Goal: Communication & Community: Answer question/provide support

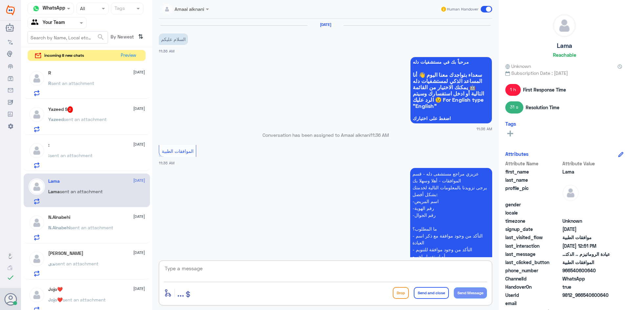
scroll to position [427, 0]
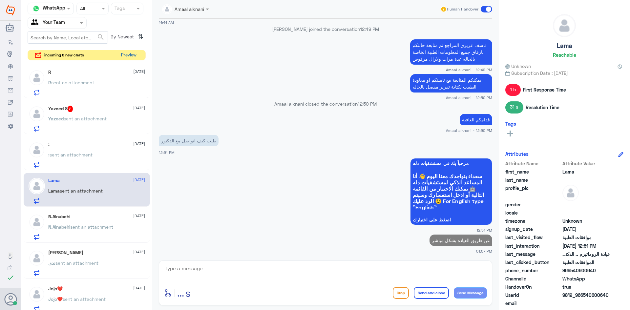
click at [125, 54] on button "Preview" at bounding box center [128, 55] width 20 height 10
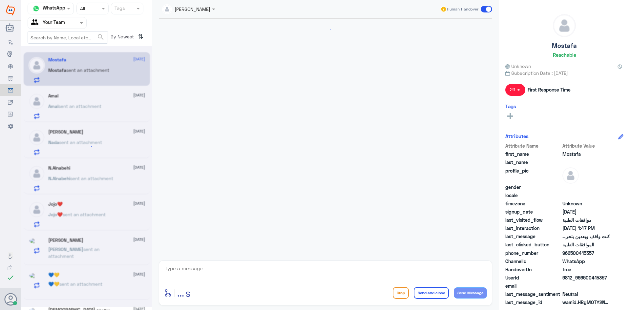
scroll to position [291, 0]
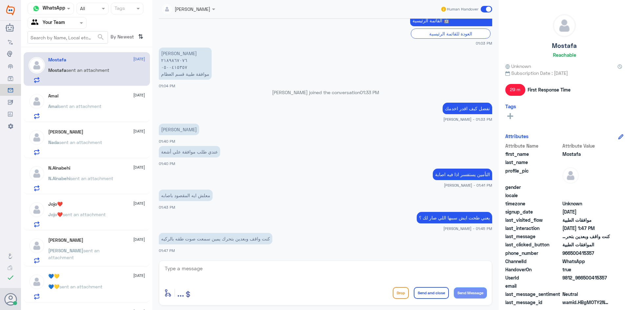
click at [87, 93] on div "Amal [DATE]" at bounding box center [96, 96] width 97 height 6
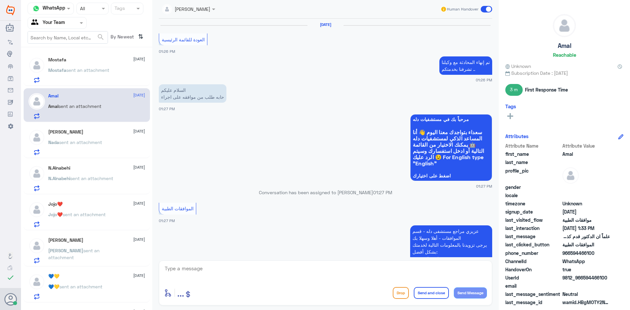
scroll to position [507, 0]
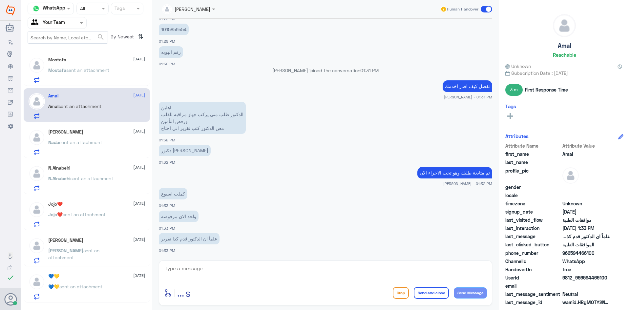
click at [83, 74] on p "Mostafa sent an attachment" at bounding box center [78, 75] width 61 height 16
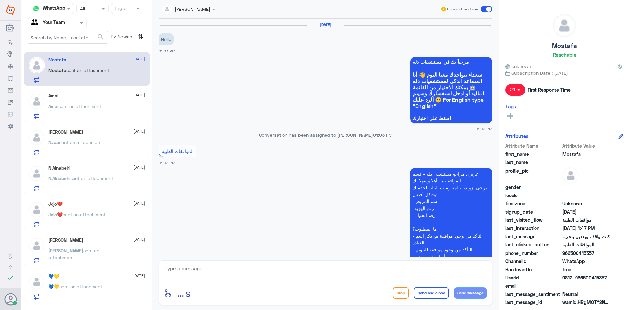
scroll to position [291, 0]
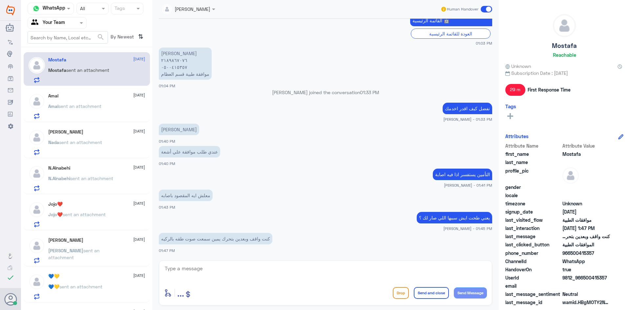
click at [77, 105] on span "sent an attachment" at bounding box center [79, 106] width 43 height 6
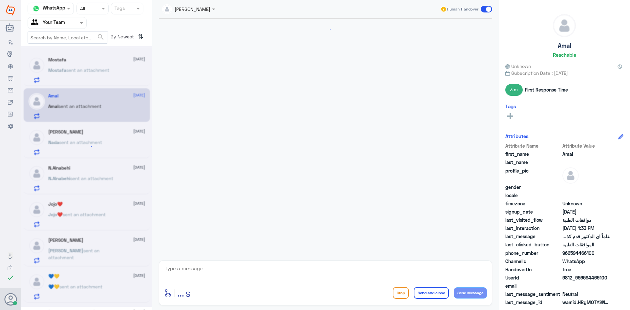
scroll to position [507, 0]
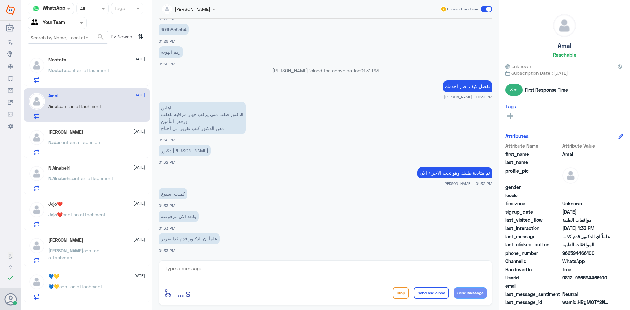
click at [64, 135] on div "[PERSON_NAME] [DATE] Nada sent an attachment" at bounding box center [96, 142] width 97 height 26
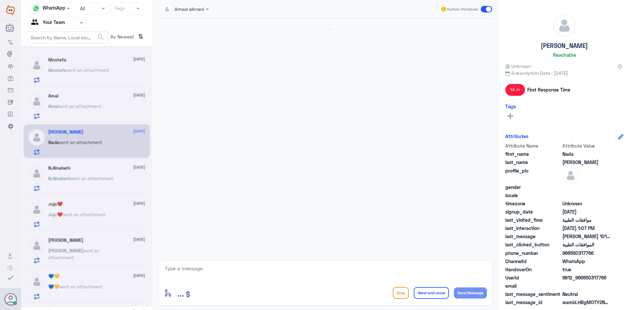
scroll to position [159, 0]
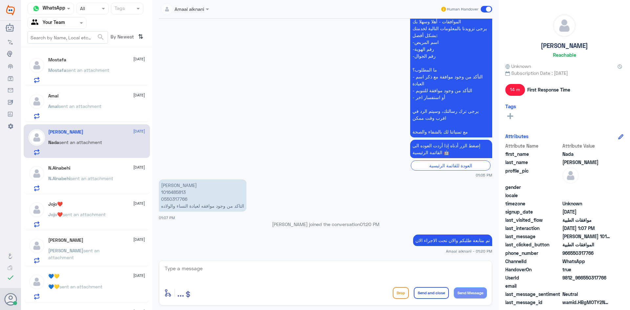
click at [71, 181] on span "sent an attachment" at bounding box center [91, 179] width 43 height 6
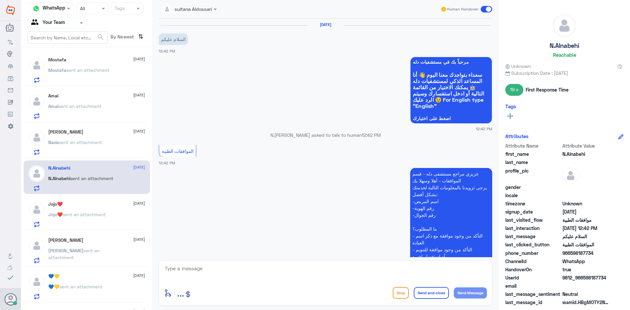
scroll to position [116, 0]
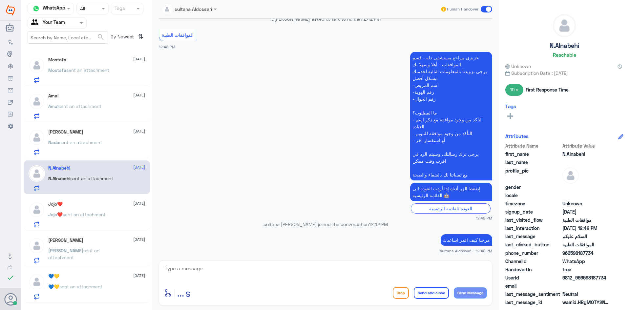
click at [95, 219] on p "Jojo❤️ sent an attachment" at bounding box center [76, 219] width 57 height 16
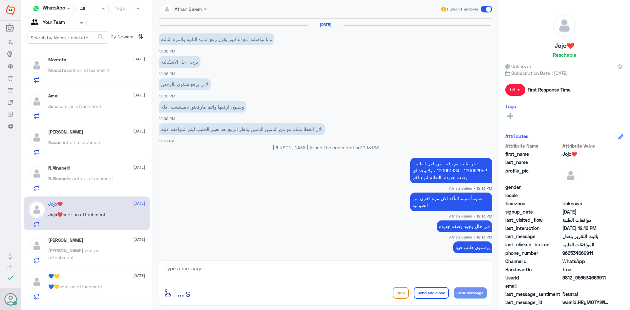
scroll to position [242, 0]
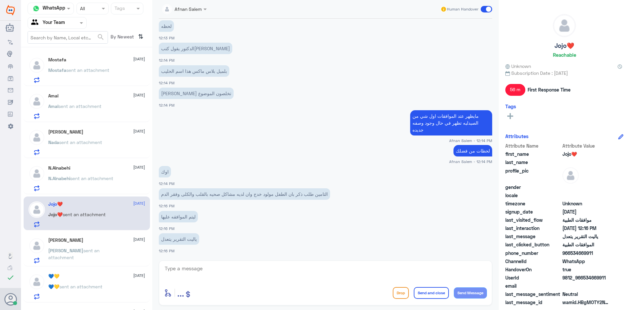
click at [85, 244] on div "[PERSON_NAME] [DATE][PERSON_NAME] sent an attachment" at bounding box center [96, 251] width 97 height 26
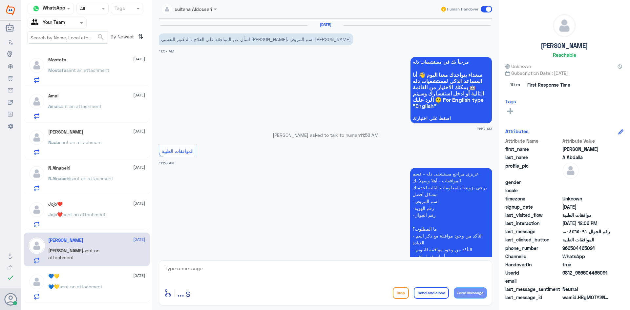
scroll to position [173, 0]
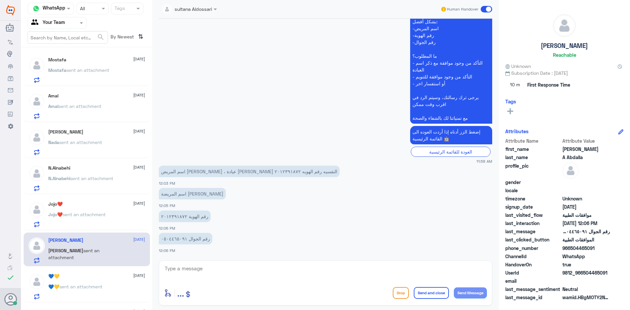
click at [170, 217] on p "رقم الهوية ٢٠١٢٣٩١٨٧٢" at bounding box center [185, 216] width 52 height 11
copy p "٢٠١٢٣٩١٨٧٢"
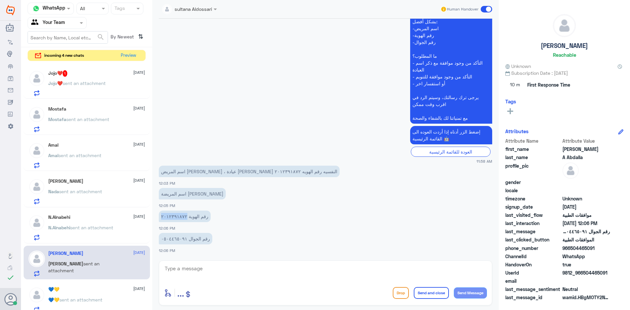
copy p "٢٠١٢٣٩١٨٧٢"
click at [291, 269] on textarea at bounding box center [325, 272] width 323 height 16
type textarea "j"
type textarea "تمت متابعة طلبك قيد المعالجه مع التامين"
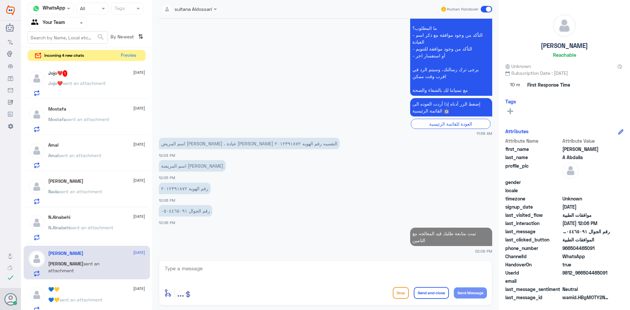
click at [76, 224] on div "N.Alnabehi [DATE] N.Alnabehi sent an attachment" at bounding box center [96, 228] width 97 height 26
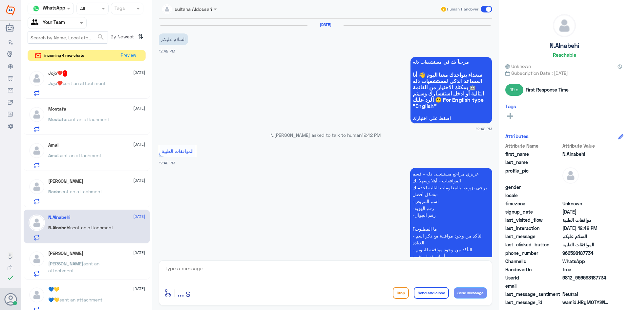
scroll to position [116, 0]
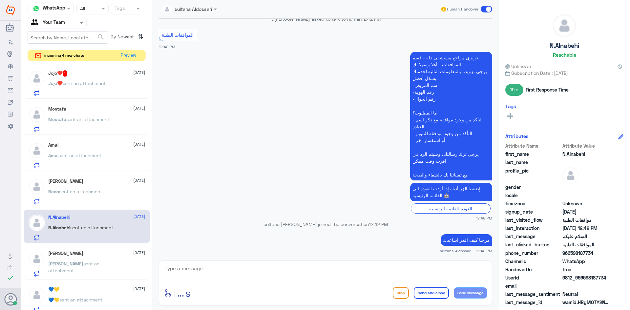
click at [79, 199] on p "Nada sent an attachment" at bounding box center [75, 196] width 54 height 16
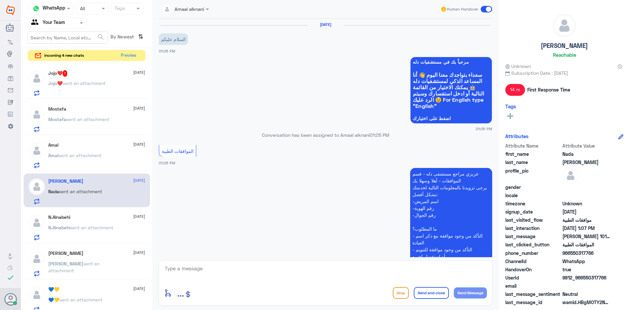
scroll to position [159, 0]
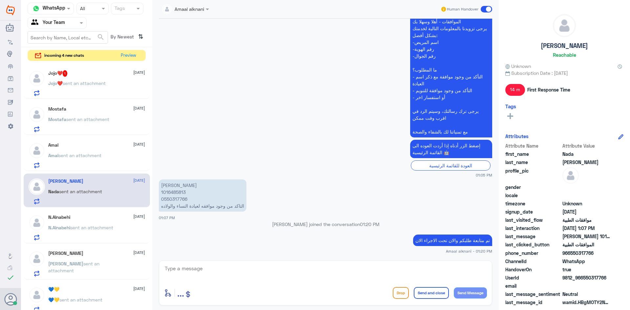
click at [83, 78] on div "Jojo❤️ 1 [DATE] Jojo❤️ sent an attachment" at bounding box center [96, 83] width 97 height 26
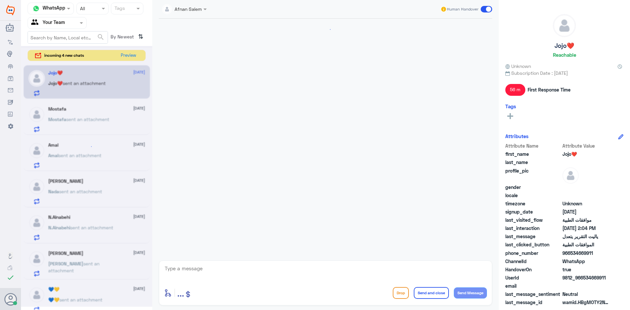
scroll to position [276, 0]
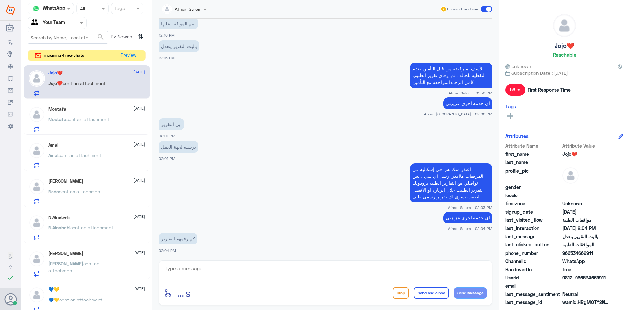
click at [327, 263] on div "enter flow name ... Drop Send and close Send Message" at bounding box center [325, 283] width 333 height 45
click at [320, 269] on textarea at bounding box center [325, 272] width 323 height 16
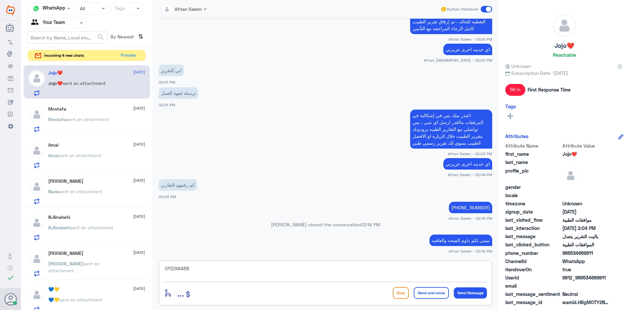
type textarea "0112994881"
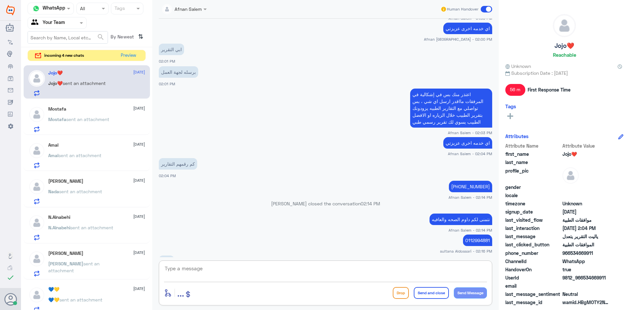
scroll to position [451, 0]
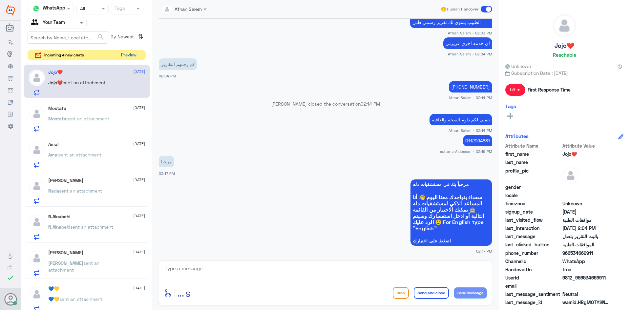
click at [131, 53] on button "Preview" at bounding box center [128, 55] width 20 height 10
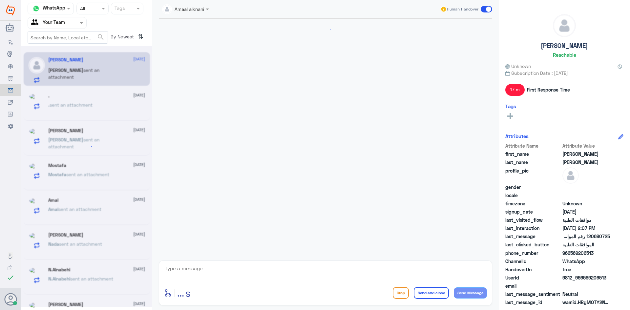
scroll to position [425, 0]
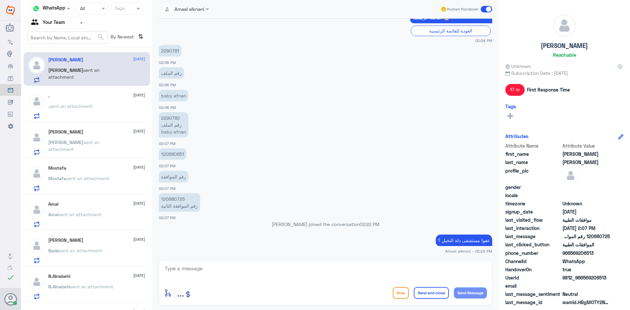
click at [90, 103] on p ". sent an attachment" at bounding box center [70, 111] width 44 height 16
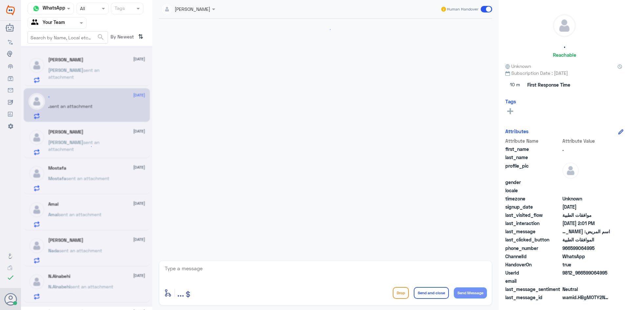
scroll to position [169, 0]
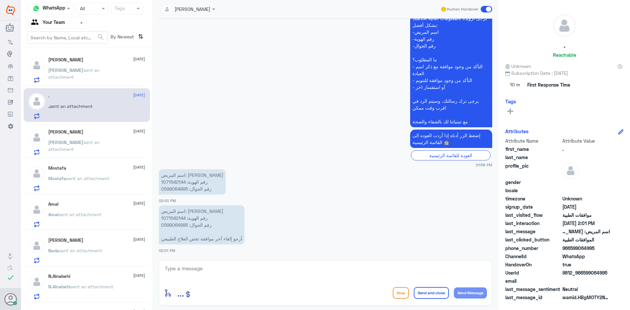
click at [167, 218] on p "اسم المريض: [PERSON_NAME] رقم الهوية: 1071542144 رقم الجوال: 0599064995 أرجو إل…" at bounding box center [202, 224] width 86 height 39
copy p "1071542144"
click at [287, 277] on textarea at bounding box center [325, 272] width 323 height 16
type textarea "يرجى التواصل مع قسم العلاج الطبيعي للالغاء 0112993319"
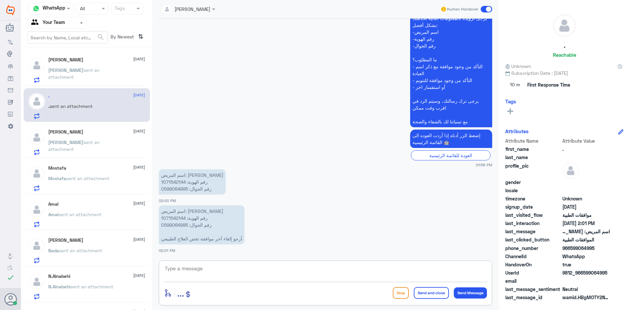
scroll to position [197, 0]
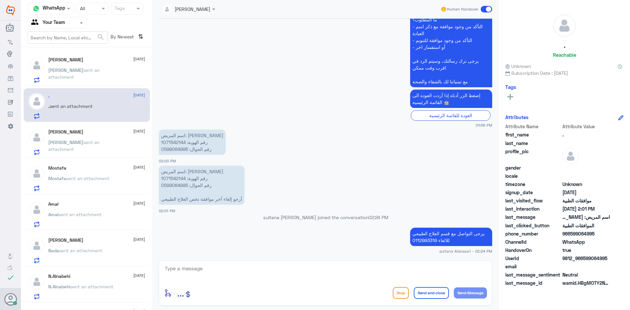
click at [73, 80] on p "[PERSON_NAME] sent an attachment" at bounding box center [85, 75] width 74 height 16
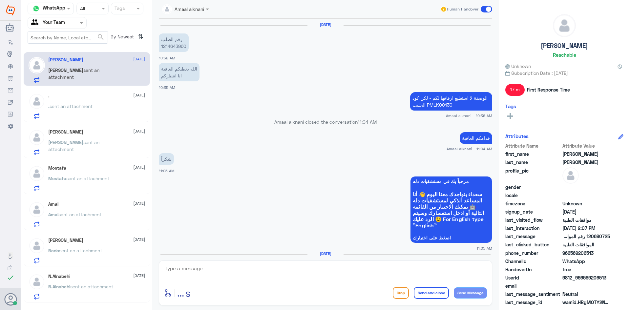
scroll to position [425, 0]
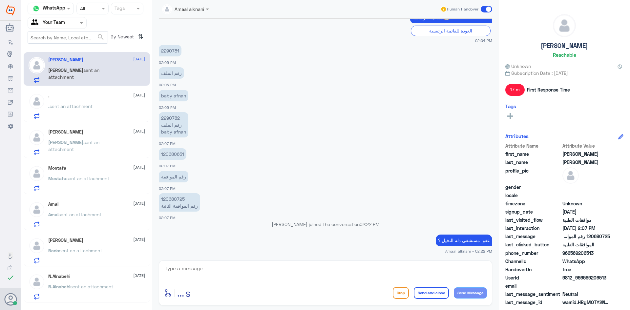
click at [69, 126] on div "[PERSON_NAME] [DATE][PERSON_NAME] sent an attachment" at bounding box center [87, 141] width 126 height 34
click at [70, 130] on h5 "[PERSON_NAME]" at bounding box center [65, 132] width 35 height 6
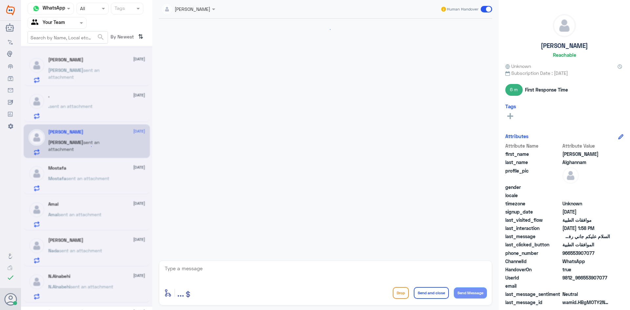
scroll to position [610, 0]
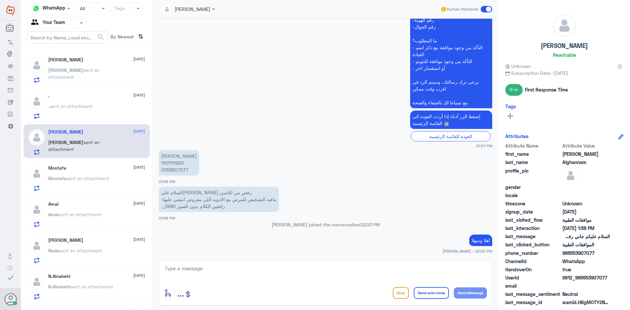
click at [70, 178] on span "sent an attachment" at bounding box center [87, 179] width 43 height 6
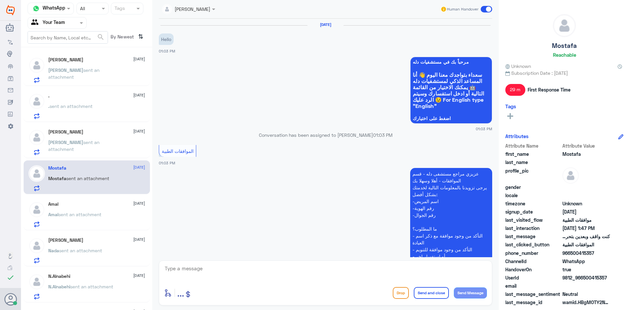
scroll to position [291, 0]
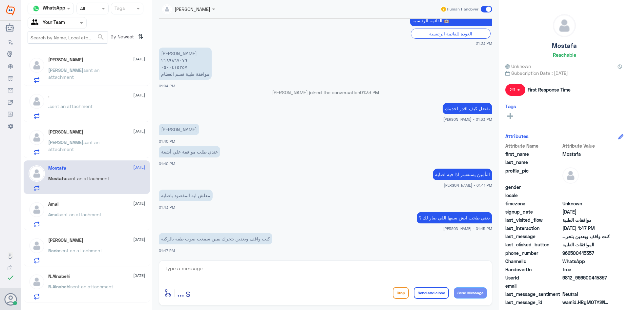
click at [72, 205] on div "Amal [DATE]" at bounding box center [96, 205] width 97 height 6
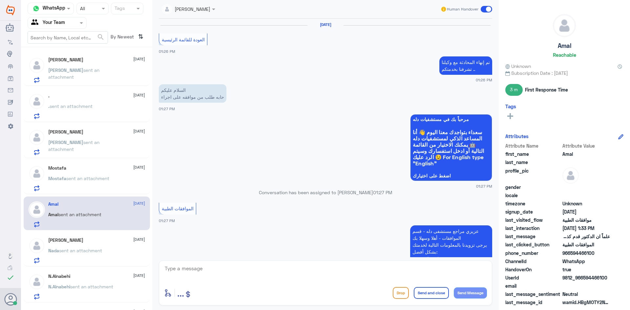
scroll to position [507, 0]
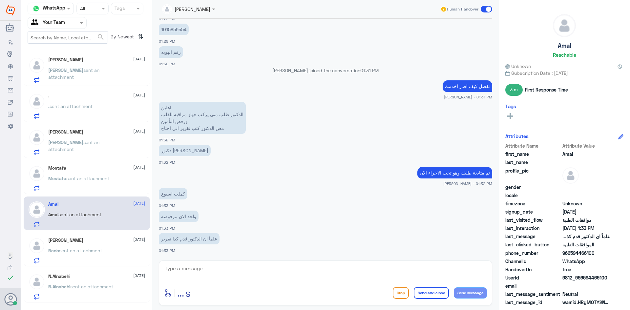
click at [74, 251] on span "sent an attachment" at bounding box center [80, 251] width 43 height 6
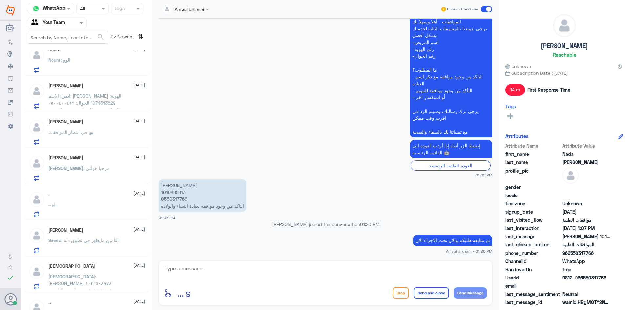
scroll to position [462, 0]
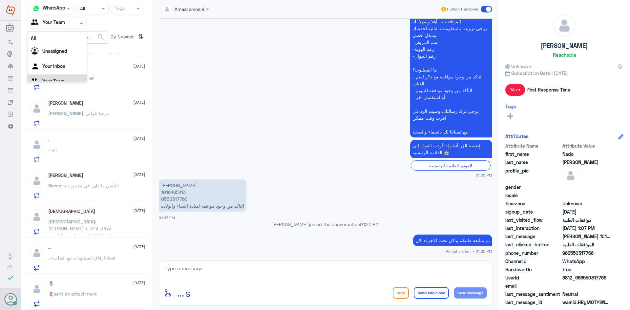
click at [70, 19] on div at bounding box center [57, 23] width 58 height 8
click at [59, 51] on div "Your Inbox" at bounding box center [57, 58] width 59 height 15
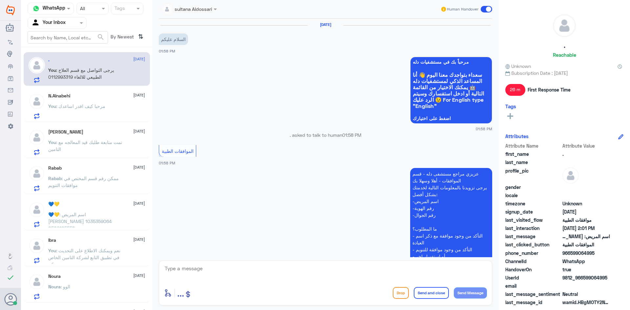
scroll to position [209, 0]
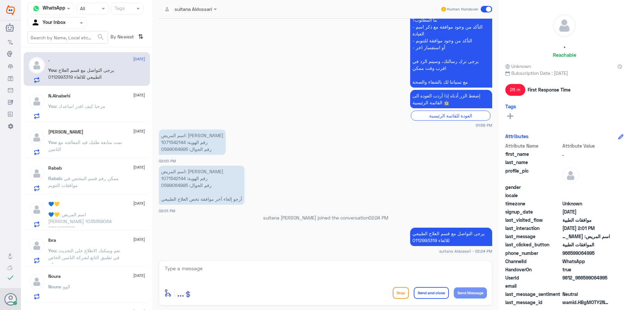
click at [63, 24] on input "text" at bounding box center [49, 23] width 36 height 8
click at [61, 75] on Team "Your Team" at bounding box center [53, 73] width 22 height 6
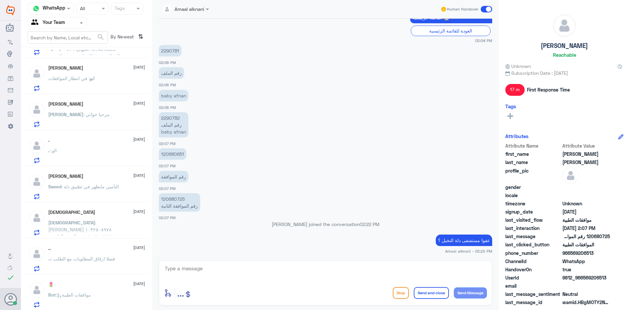
scroll to position [462, 0]
click at [100, 291] on div "🌷 [DATE] Bot : موافقات الطبية" at bounding box center [96, 294] width 97 height 26
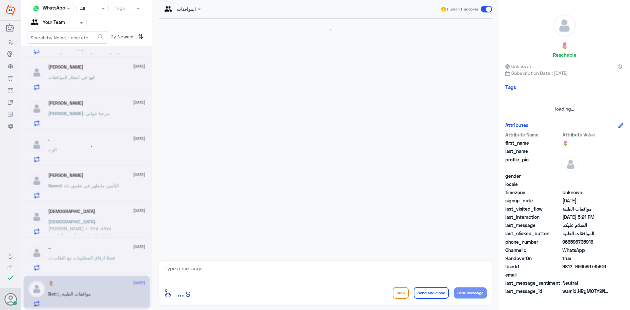
scroll to position [83, 0]
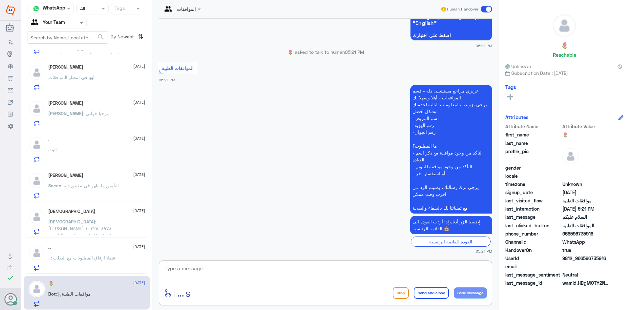
click at [265, 276] on textarea at bounding box center [325, 272] width 323 height 16
type textarea "مرحبا كيف اقدر اساعدك"
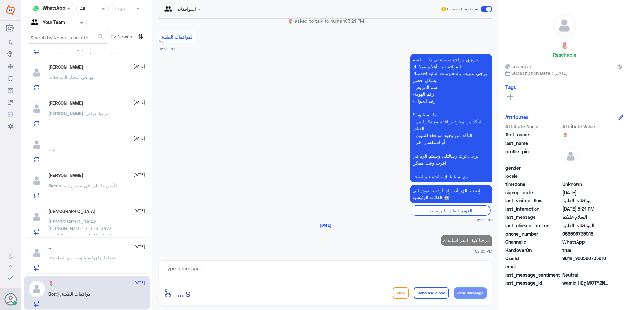
click at [117, 256] on div ".. [DATE] .. : فضلا ارفاق المطلوبات مع الطلب" at bounding box center [96, 258] width 97 height 26
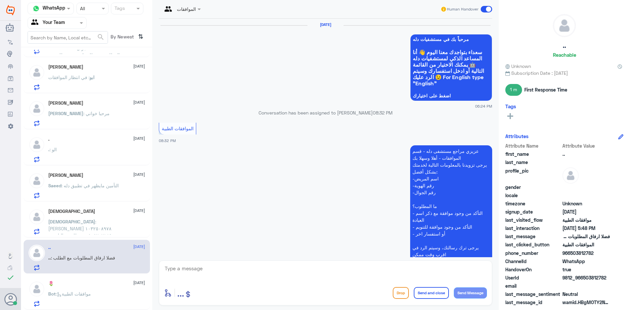
scroll to position [623, 0]
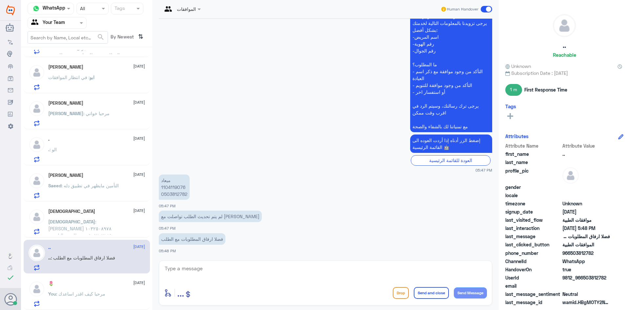
click at [169, 187] on p "ميعاد 1104119076 0503812782" at bounding box center [174, 187] width 31 height 25
copy p "1104119076"
click at [212, 266] on textarea at bounding box center [325, 272] width 323 height 16
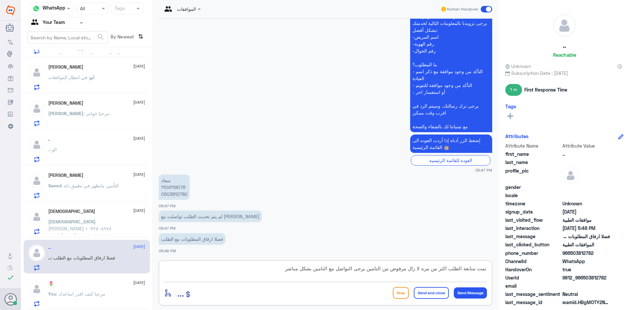
type textarea "تمت متابعة الطلب اكثر من مره لا زال مرفوض من التامين يرجى التواصل مع التامين بش…"
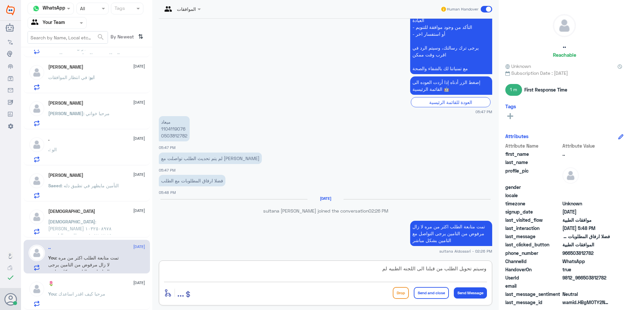
scroll to position [780, 0]
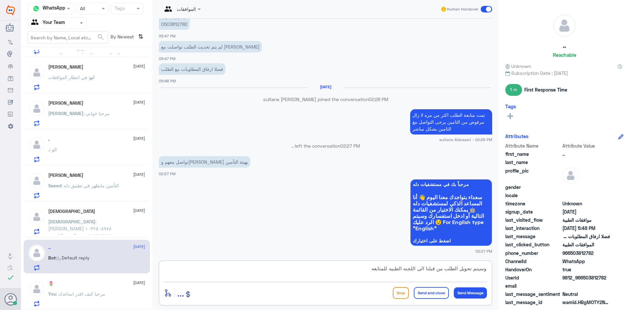
type textarea "وسيتم تحويل الطلب من قبلنا الى اللجنه الطبيه للمتابعه"
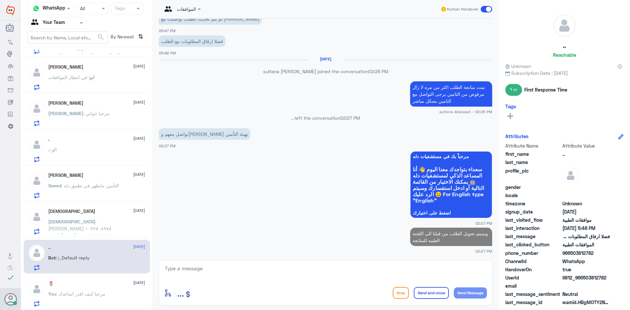
click at [98, 222] on span ": [PERSON_NAME] ١٠٣٢٥٠٨٩٧٨ ٠٥٠٥٢٠٧١٨٩ تم طلب تحاليل من الدكتور [PERSON_NAME] وت…" at bounding box center [83, 232] width 71 height 26
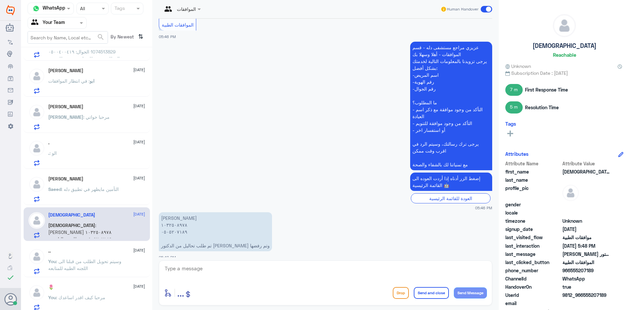
scroll to position [462, 0]
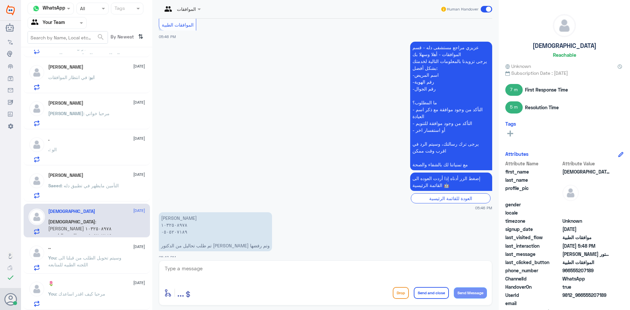
click at [169, 219] on p "[PERSON_NAME] ١٠٣٢٥٠٨٩٧٨ ٠٥٠٥٢٠٧١٨٩ تم طلب تحاليل من الدكتور [PERSON_NAME] وتم …" at bounding box center [215, 231] width 113 height 39
click at [181, 277] on textarea at bounding box center [325, 272] width 323 height 16
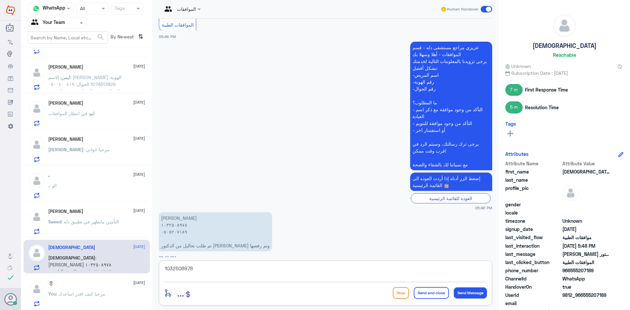
drag, startPoint x: 202, startPoint y: 267, endPoint x: 136, endPoint y: 256, distance: 66.5
click at [137, 256] on div "Channel WhatsApp Status × All Tags Agent Filter Your Team search By Newest ⇅ ..…" at bounding box center [325, 156] width 609 height 312
type textarea "1032508978"
click at [269, 271] on textarea at bounding box center [325, 272] width 323 height 16
type textarea "من فضلك زودني برقم الطلب لا يظهر لدينا اي طلب جديد في النظام"
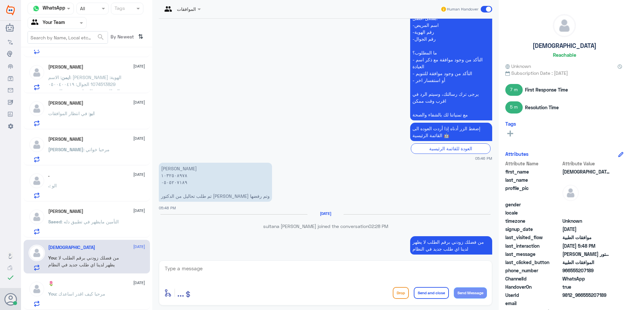
scroll to position [550, 0]
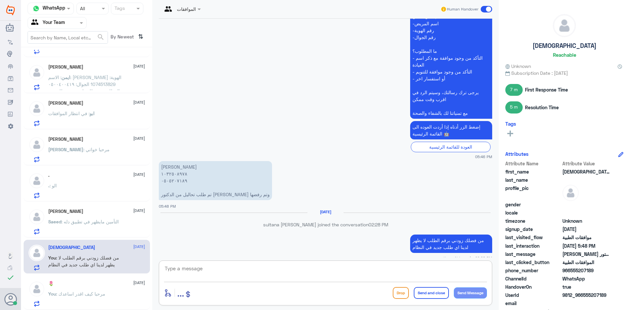
click at [98, 218] on div "Saeed Alrufaydi [DATE] Saeed : التأمين مايظهر في تطبيق دله" at bounding box center [96, 222] width 97 height 26
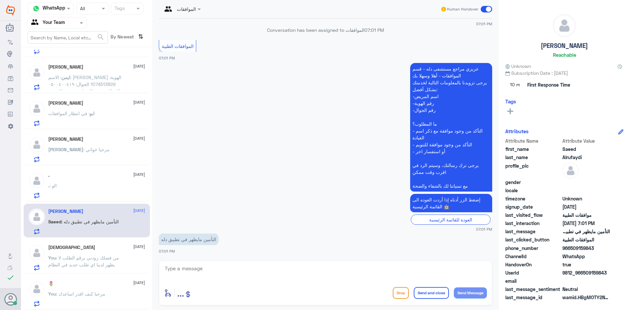
scroll to position [105, 0]
click at [238, 273] on textarea at bounding box center [325, 272] width 323 height 16
type textarea "م"
type textarea "ت"
type textarea "معلومات التامين تظهر لدى تطبيق التامين الخاص بكم فقط"
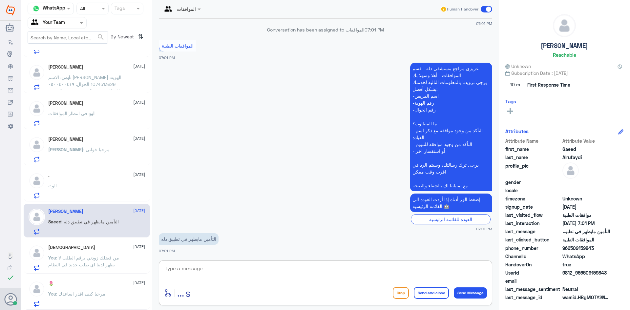
scroll to position [143, 0]
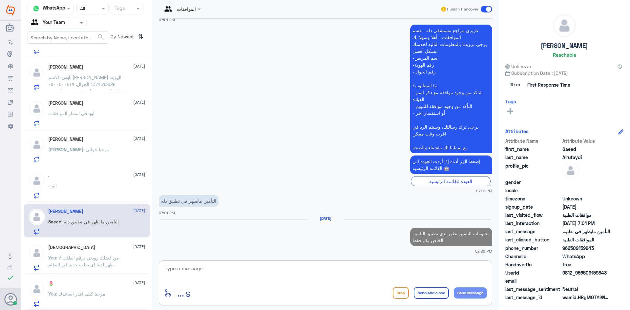
click at [98, 179] on div ". [DATE] . : الو" at bounding box center [96, 186] width 97 height 26
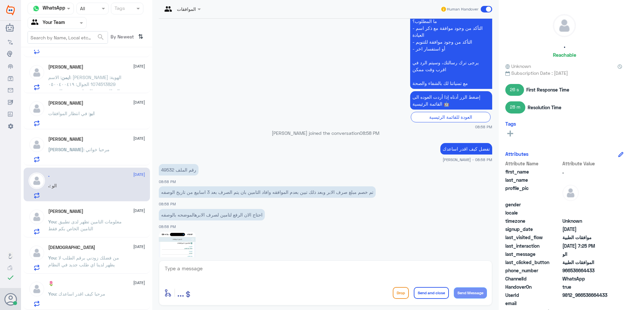
scroll to position [91, 0]
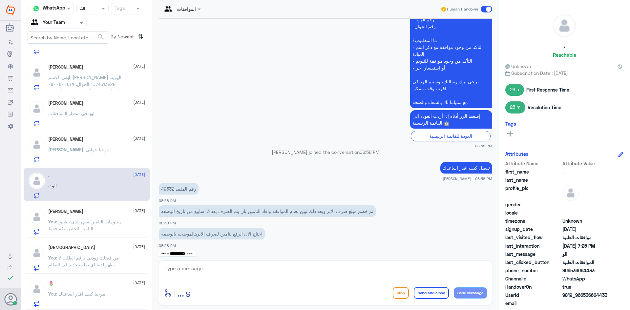
click at [168, 191] on p "رقم الملف 49532" at bounding box center [179, 188] width 40 height 11
copy p "49532"
click at [237, 275] on textarea at bounding box center [325, 272] width 323 height 16
type textarea "تمت الموافقه جزئيا يمكنك تلقي الخدمة"
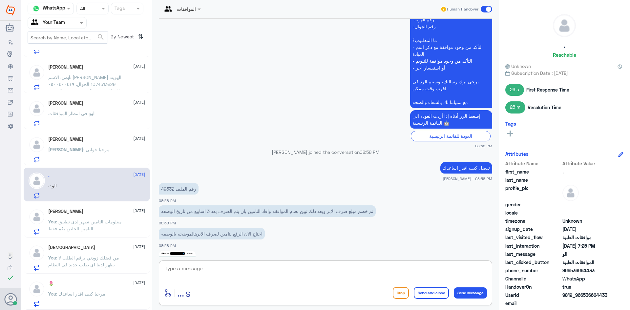
scroll to position [614, 0]
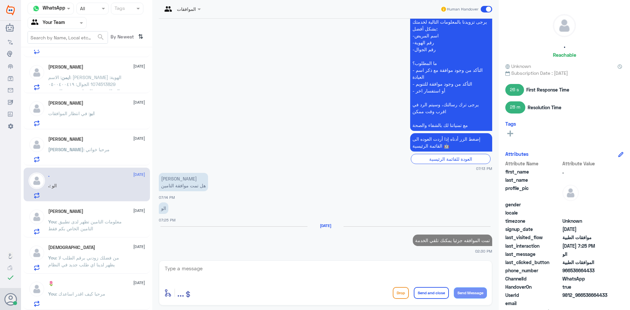
click at [103, 143] on div "[PERSON_NAME] [DATE][PERSON_NAME] : مرحبا خواتي" at bounding box center [96, 150] width 97 height 26
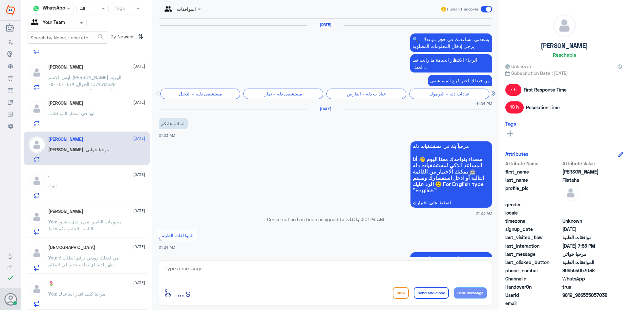
scroll to position [717, 0]
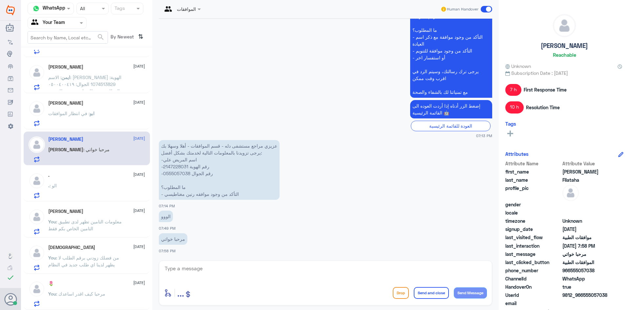
click at [179, 166] on p "عزيزي مراجع مستشفى دله - قسم الموافقات - أهلا وسهلا بك يرجى تزويدنا بالمعلومات …" at bounding box center [219, 170] width 121 height 60
copy p "2147228031"
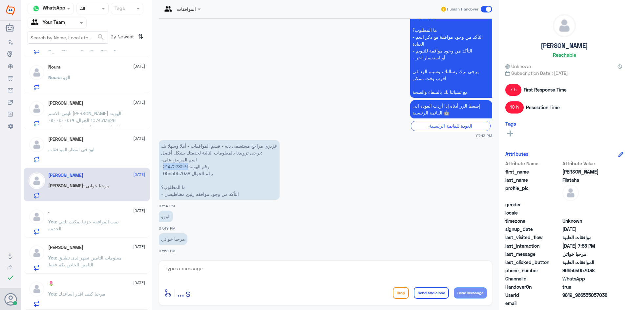
copy p "2147228031"
click at [267, 259] on div "الموافقات Human Handover [DATE] 🔍 يسعدني مساعدتك في حجز موعدك ، يرجى إدخال المع…" at bounding box center [325, 156] width 347 height 312
click at [267, 266] on textarea at bounding box center [325, 272] width 323 height 16
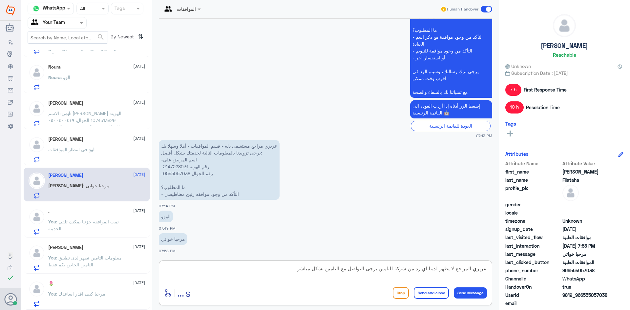
type textarea "عزيزي المراجع لا يظهر لدينا اي رد من شركة التامين يرجى التواصل مع التامين بشكل …"
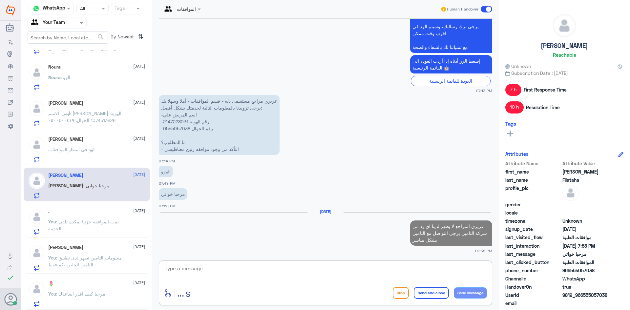
click at [89, 151] on span ": في انتظار الموافقات" at bounding box center [68, 150] width 41 height 6
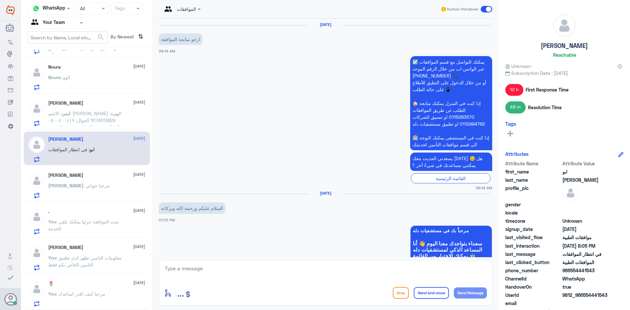
scroll to position [735, 0]
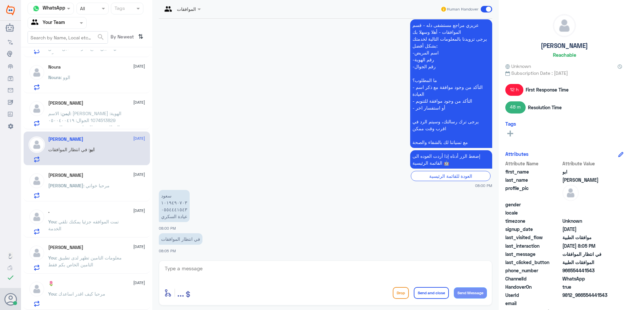
click at [172, 211] on p "سعود ١٠١٩٤٩٠٧٠٣ ٠٥٥٤٤٤١٥٤٣ عيادة السكري" at bounding box center [174, 206] width 31 height 32
click at [169, 198] on p "سعود ١٠١٩٤٩٠٧٠٣ ٠٥٥٤٤٤١٥٤٣ عيادة السكري" at bounding box center [174, 206] width 31 height 32
click at [169, 201] on p "سعود ١٠١٩٤٩٠٧٠٣ ٠٥٥٤٤٤١٥٤٣ عيادة السكري" at bounding box center [174, 206] width 31 height 32
copy p "١٠١٩٤٩٠٧٠٣"
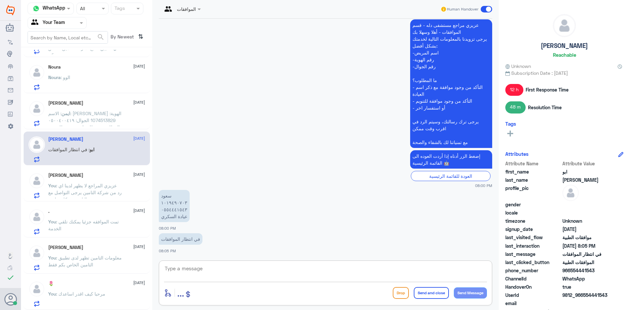
click at [274, 278] on textarea at bounding box center [325, 272] width 323 height 16
type textarea "عزيزي المراجع تمت الموافقه جزئيا لوجود موافقه سابقه لنفس الخدمات الشهر الماضي"
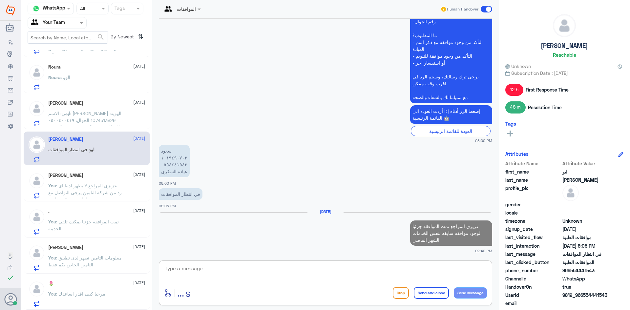
click at [96, 118] on span ": الاسم: [PERSON_NAME] الهوية: 1074513829 الجوال: ٠٥٠٠٤٠٠٤١٩ المطلوب: تم طلب اش…" at bounding box center [84, 148] width 73 height 75
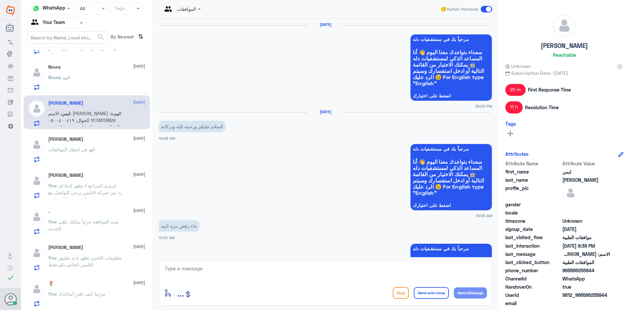
scroll to position [740, 0]
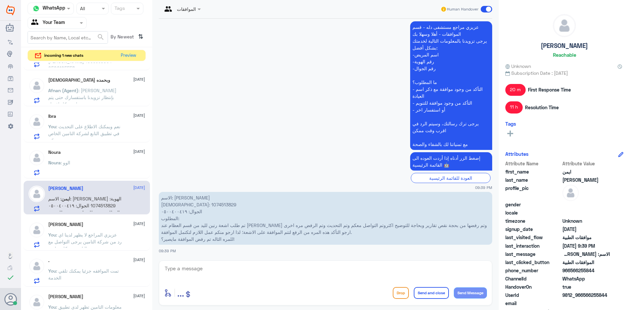
click at [173, 205] on p "الاسم: [PERSON_NAME] الهوية: 1074513829 الجوال: ٠٥٠٠٤٠٠٤١٩ المطلوب: تم طلب اشعة…" at bounding box center [325, 218] width 333 height 53
copy p "1074513829"
click at [293, 283] on div "enter flow name ... Drop Send and close Send Message" at bounding box center [325, 283] width 333 height 45
click at [299, 268] on textarea at bounding box center [325, 272] width 323 height 16
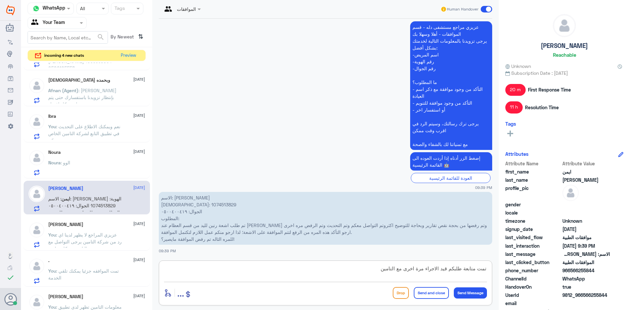
type textarea "تمت متابعة طلبكم قيد الاجراء مرة اخرى مع التامين"
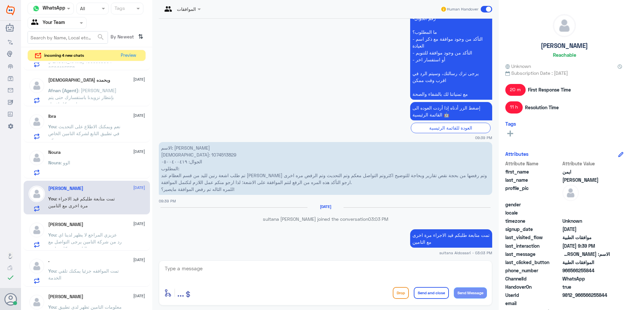
scroll to position [780, 0]
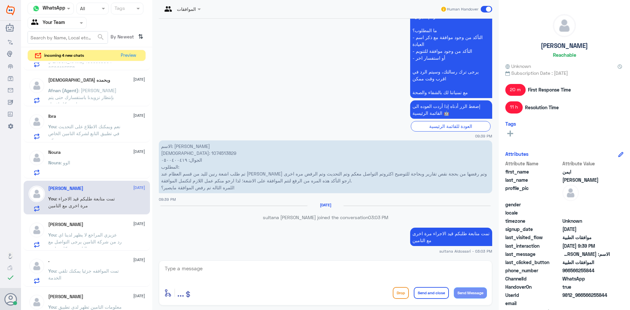
click at [164, 149] on p "الاسم: [PERSON_NAME] الهوية: 1074513829 الجوال: ٠٥٠٠٤٠٠٤١٩ المطلوب: تم طلب اشعة…" at bounding box center [325, 166] width 333 height 53
click at [165, 151] on p "الاسم: [PERSON_NAME] الهوية: 1074513829 الجوال: ٠٥٠٠٤٠٠٤١٩ المطلوب: تم طلب اشعة…" at bounding box center [325, 166] width 333 height 53
copy p "1074513829"
click at [80, 160] on div "Noura [DATE][PERSON_NAME] : الوو" at bounding box center [96, 163] width 97 height 26
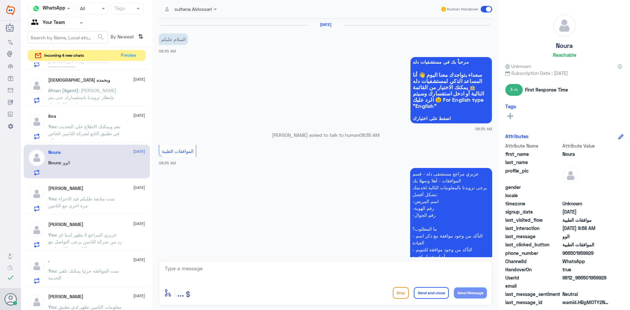
scroll to position [339, 0]
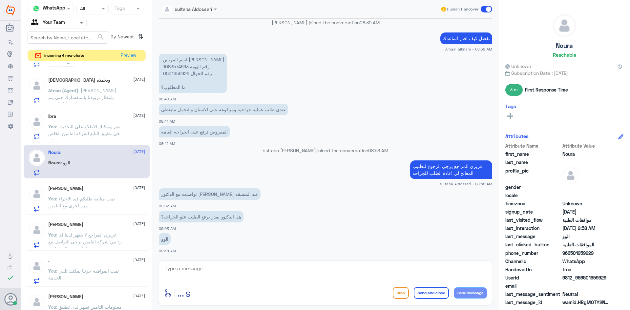
click at [230, 270] on textarea at bounding box center [325, 272] width 323 height 16
click at [60, 127] on span ": نعم ويمكنك الاطلاع على التحديث في تطبيق التابع لشركة التامين الخاص بكم" at bounding box center [84, 133] width 72 height 19
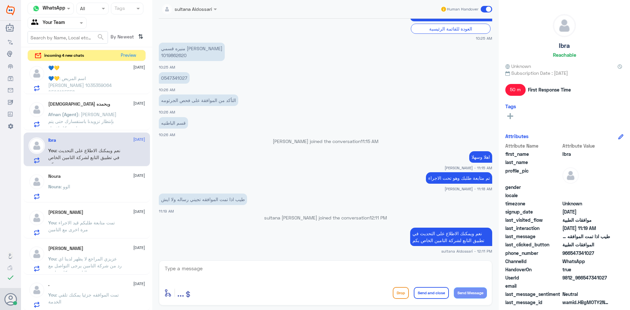
scroll to position [396, 0]
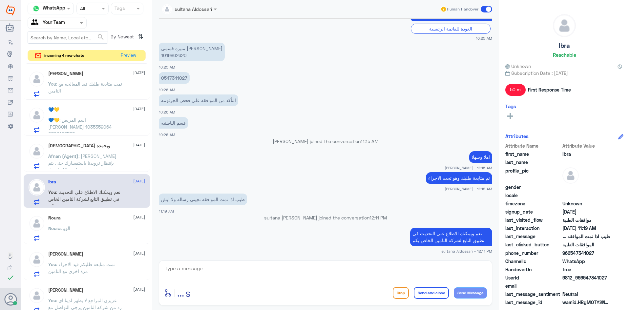
click at [87, 147] on div "[DEMOGRAPHIC_DATA] وبحمده [DATE]" at bounding box center [96, 146] width 97 height 6
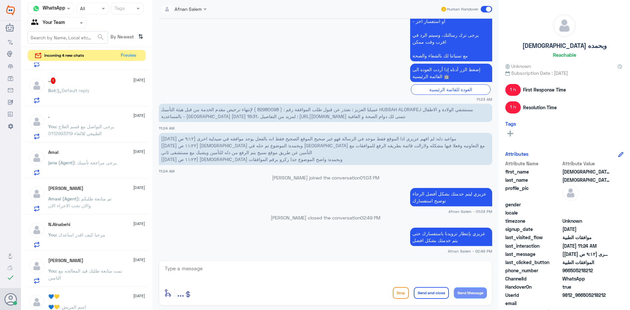
scroll to position [134, 0]
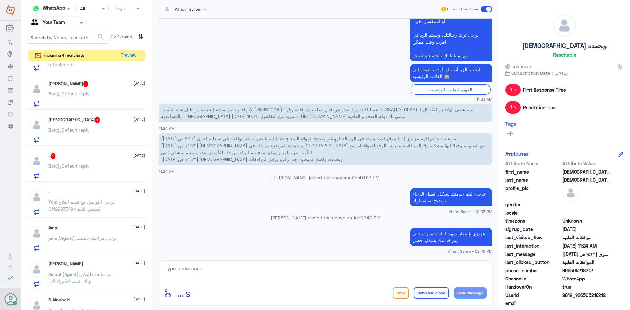
click at [90, 153] on div ".. 1 [DATE]" at bounding box center [96, 156] width 97 height 7
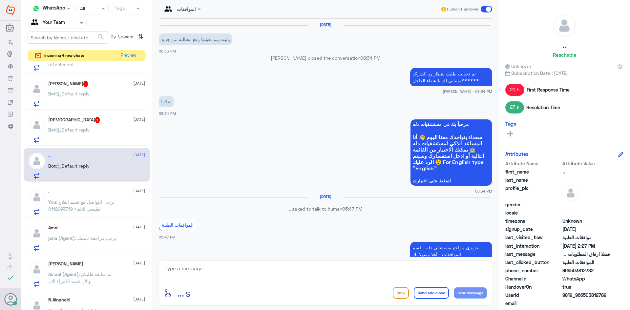
scroll to position [536, 0]
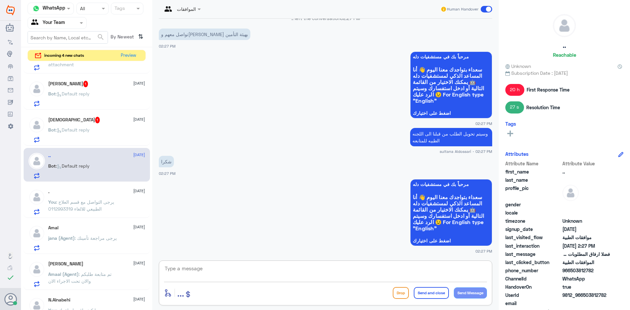
click at [279, 276] on textarea at bounding box center [325, 272] width 323 height 16
type textarea "العفو"
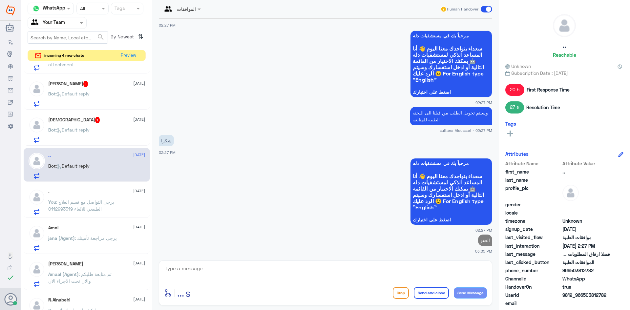
click at [110, 130] on div "Bot : Default reply" at bounding box center [96, 135] width 97 height 15
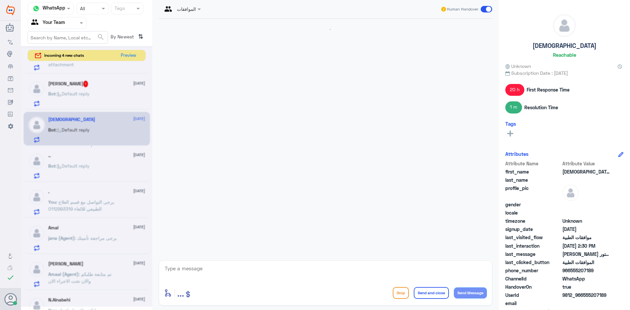
scroll to position [565, 0]
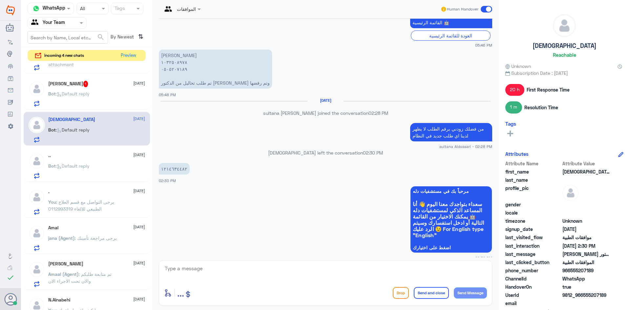
click at [174, 163] on p "١٢١٤٦٣٤٤٨٢" at bounding box center [174, 168] width 31 height 11
click at [373, 310] on div "الموافقات Human Handover [DATE] [DATE] كان فيه موعد والطلب فيه ادوية تم صرفها و…" at bounding box center [325, 156] width 347 height 312
click at [336, 274] on textarea at bounding box center [325, 272] width 323 height 16
click at [429, 268] on textarea "عزيزي المراجع الطلب السابق تمت الموافقه عليه جزئيا لوجود موافقه على نفس الخدمات…" at bounding box center [325, 272] width 323 height 16
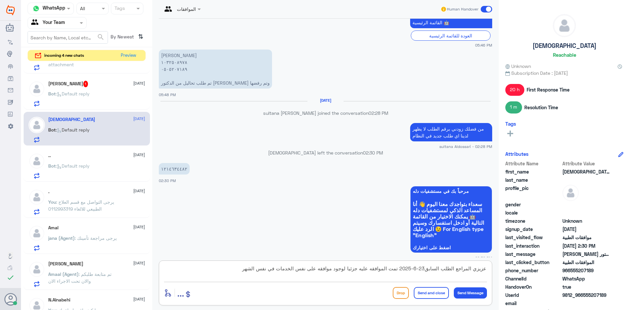
click at [234, 266] on textarea "عزيزي المراجع الطلب السابق23-6-2025 تمت الموافقه عليه جزئيا لوجود موافقه على نف…" at bounding box center [325, 272] width 323 height 16
type textarea "عزيزي المراجع الطلب السابق23-6-2025 تمت الموافقه عليه جزئيا لوجود موافقه على نف…"
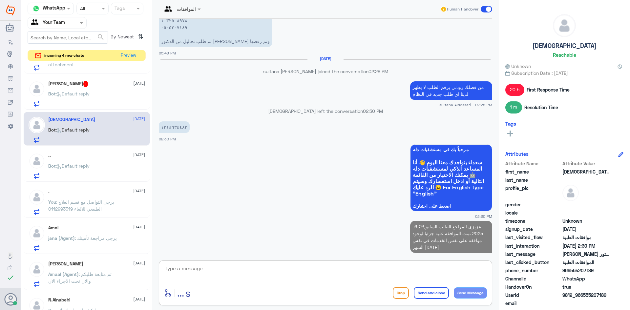
click at [89, 89] on div "[PERSON_NAME] 1 [DATE] Bot : Default reply" at bounding box center [96, 94] width 97 height 26
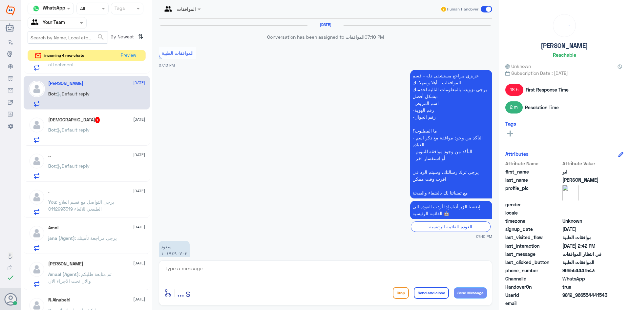
scroll to position [631, 0]
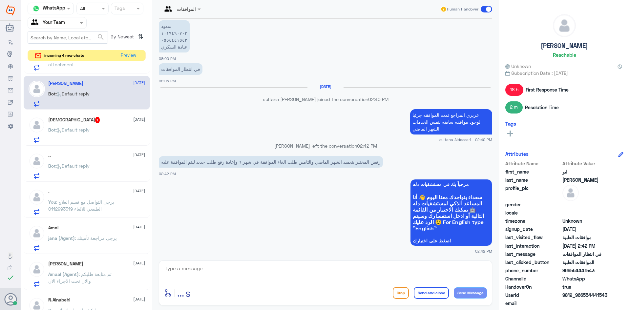
click at [76, 123] on h5 "[DEMOGRAPHIC_DATA] 1" at bounding box center [74, 120] width 52 height 7
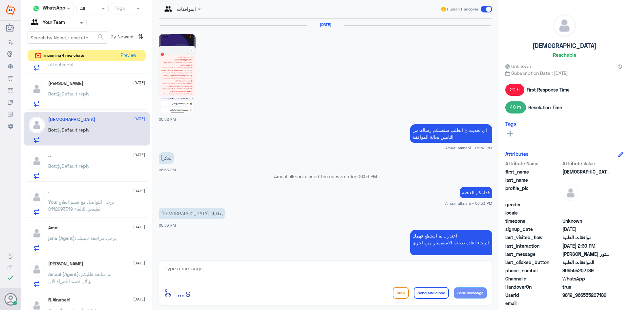
scroll to position [585, 0]
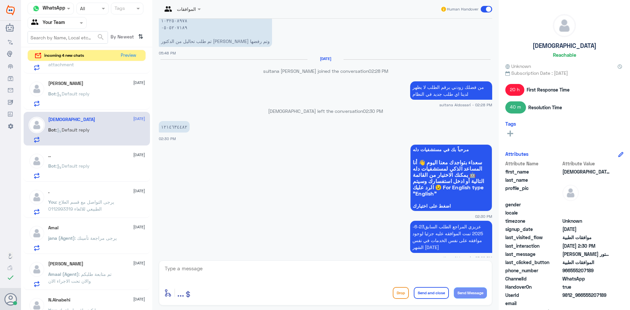
click at [75, 93] on span ": Default reply" at bounding box center [73, 94] width 34 height 6
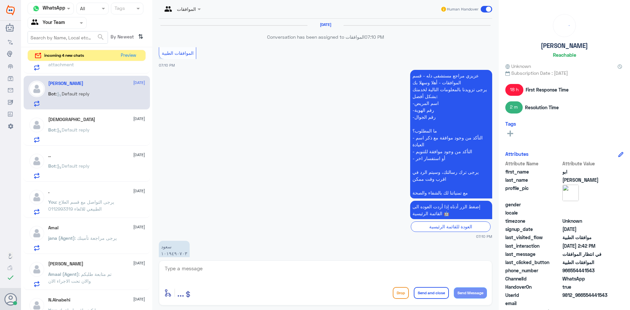
scroll to position [631, 0]
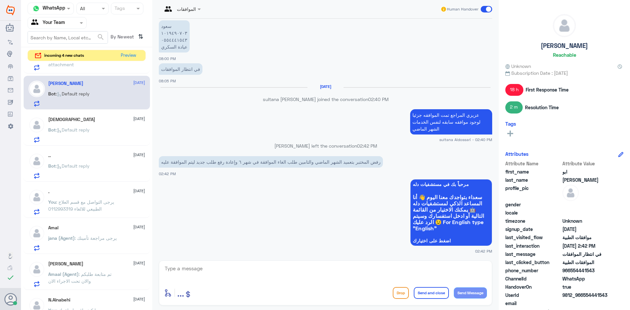
click at [167, 30] on p "سعود ١٠١٩٤٩٠٧٠٣ ٠٥٥٤٤٤١٥٤٣ عيادة السكري" at bounding box center [174, 36] width 31 height 32
click at [202, 263] on div "enter flow name ... Drop Send and close Send Message" at bounding box center [325, 283] width 333 height 45
click at [198, 265] on textarea at bounding box center [325, 272] width 323 height 16
type textarea "1019490703"
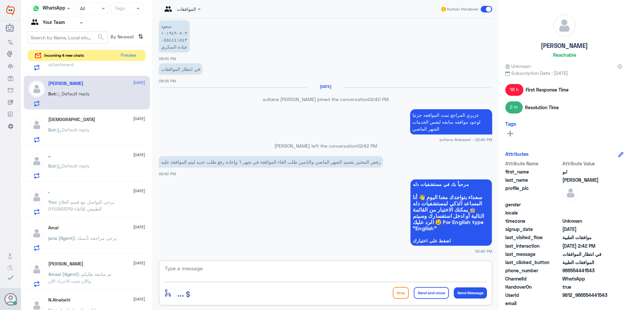
scroll to position [652, 0]
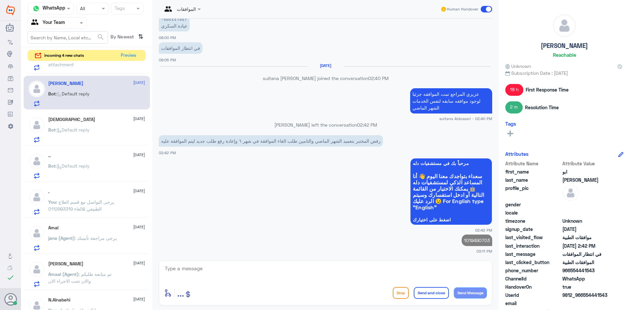
click at [481, 240] on p "1019490703" at bounding box center [477, 240] width 31 height 11
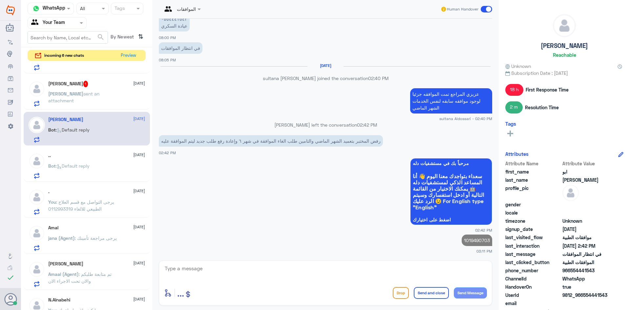
click at [395, 265] on textarea at bounding box center [325, 272] width 323 height 16
type textarea "سيتم متابعه الطلب مره اخرى مع التامين"
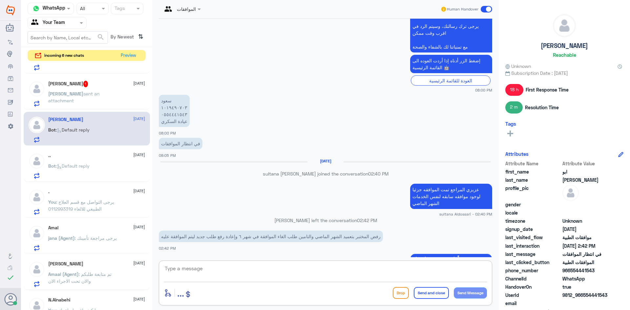
scroll to position [542, 0]
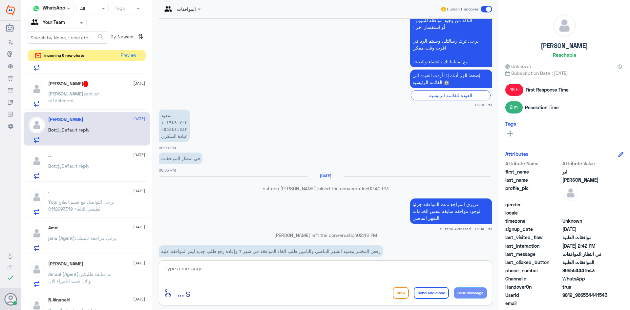
click at [166, 121] on p "سعود ١٠١٩٤٩٠٧٠٣ ٠٥٥٤٤٤١٥٤٣ عيادة السكري" at bounding box center [174, 126] width 31 height 32
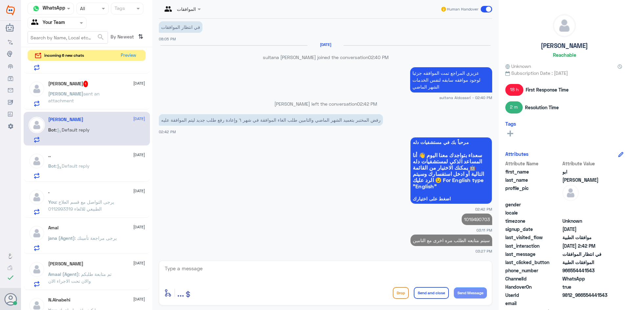
click at [466, 217] on p "1019490703" at bounding box center [477, 219] width 31 height 11
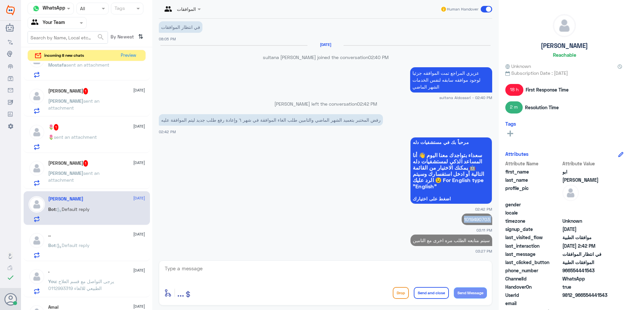
scroll to position [33, 0]
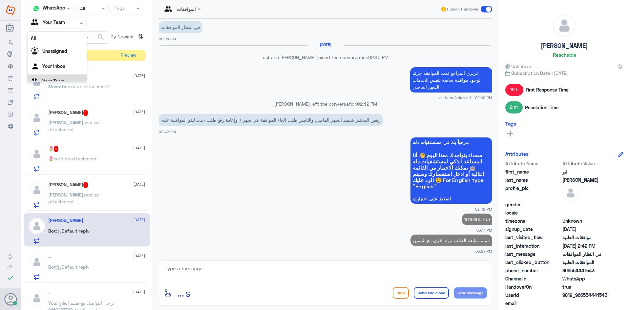
click at [78, 23] on div at bounding box center [57, 23] width 58 height 8
click at [63, 58] on Inbox "Your Inbox" at bounding box center [53, 58] width 23 height 6
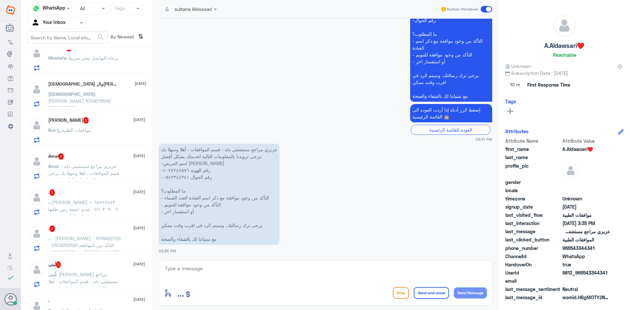
scroll to position [0, 0]
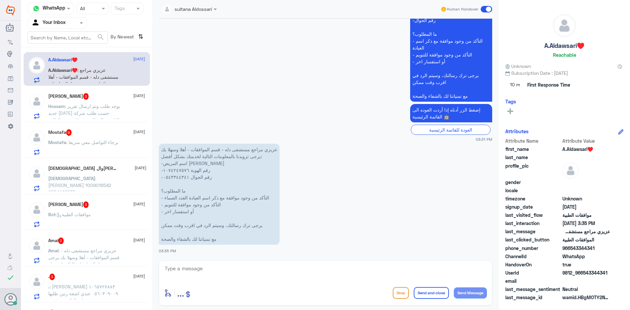
click at [205, 273] on textarea at bounding box center [325, 272] width 323 height 16
drag, startPoint x: 201, startPoint y: 271, endPoint x: 141, endPoint y: 266, distance: 60.0
click at [141, 266] on div "Channel WhatsApp Status × All Tags Agent Filter Your Inbox search By Newest ⇅ A…" at bounding box center [325, 156] width 609 height 312
type textarea "1074247576"
type textarea "u"
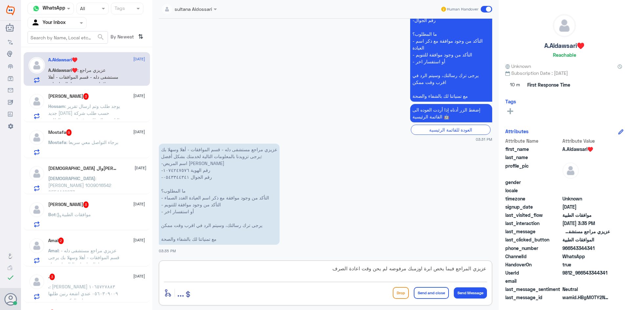
type textarea "عزيزي المراجع فيما يخص ابرة اوزمبك مرفوضه لم يحن وقت اعادة الصرف"
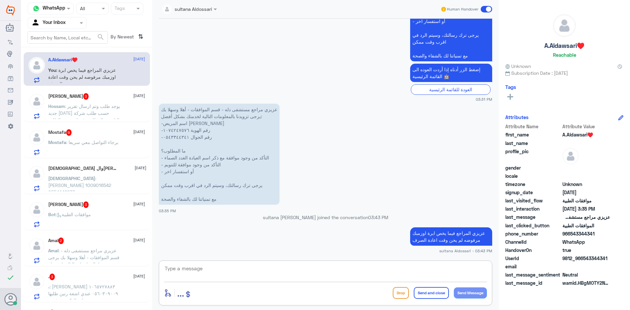
scroll to position [98, 0]
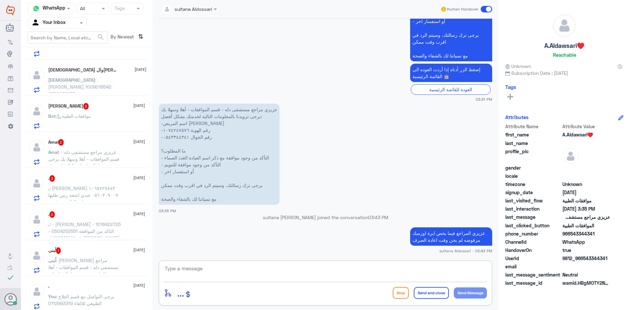
click at [94, 252] on div "لُبنى 1 [DATE]" at bounding box center [96, 250] width 97 height 7
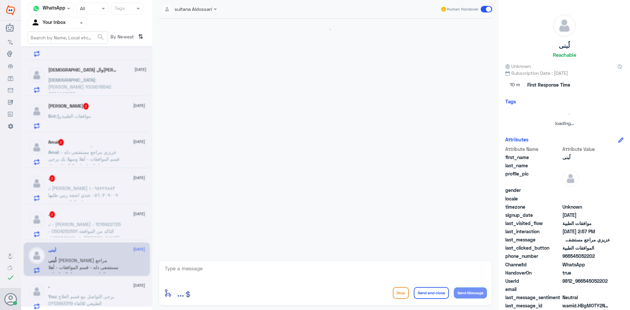
scroll to position [224, 0]
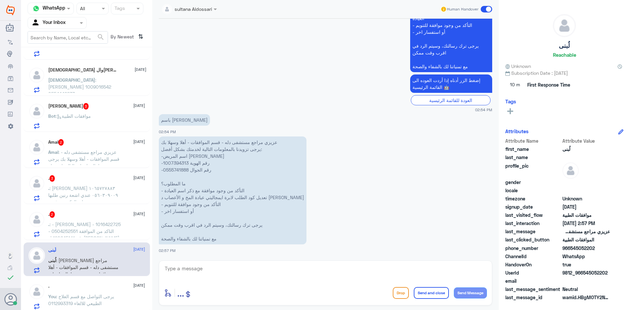
click at [174, 164] on p "عزيزي مراجع مستشفى دله - قسم الموافقات - أهلا وسهلا بك يرجى تزويدنا بالمعلومات …" at bounding box center [233, 191] width 148 height 108
click at [240, 277] on textarea at bounding box center [325, 272] width 323 height 16
click at [334, 271] on textarea "عزيزي المراجع" at bounding box center [325, 272] width 323 height 16
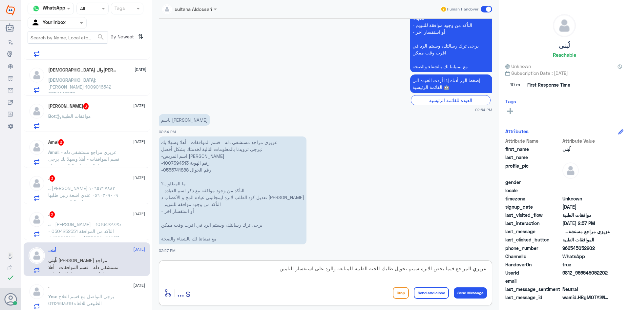
type textarea "عزيزي المراجع فيما يخص الابره سيتم تحويل طلبك للجنه الطبيه للمتابعه والرد على ا…"
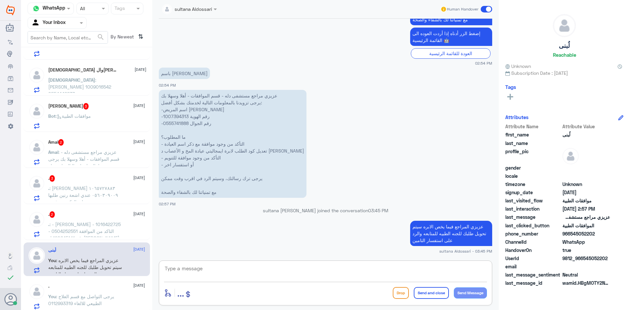
click at [78, 231] on span ": - [PERSON_NAME] - ⁠1016422725 - ⁠0504252551 التاكد من الموافقة رقم 120645141 …" at bounding box center [84, 231] width 73 height 19
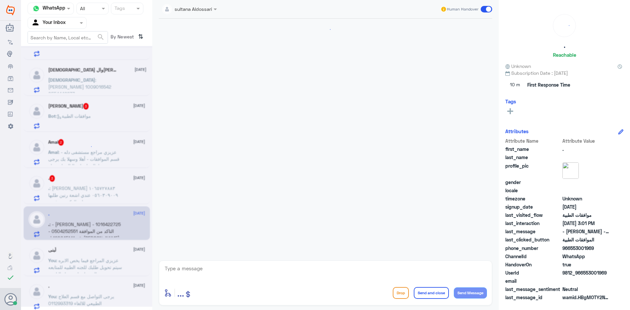
scroll to position [589, 0]
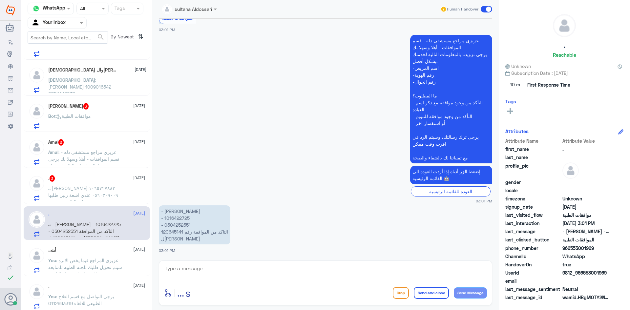
click at [172, 230] on p "- [PERSON_NAME] - ⁠1016422725 - ⁠0504252551 التاكد من الموافقة رقم 120645141 ل[…" at bounding box center [195, 224] width 72 height 39
click at [331, 275] on textarea at bounding box center [325, 272] width 323 height 16
click at [347, 261] on div "enter flow name ... Drop Send and close Send Message" at bounding box center [325, 283] width 333 height 45
click at [344, 268] on textarea at bounding box center [325, 272] width 323 height 16
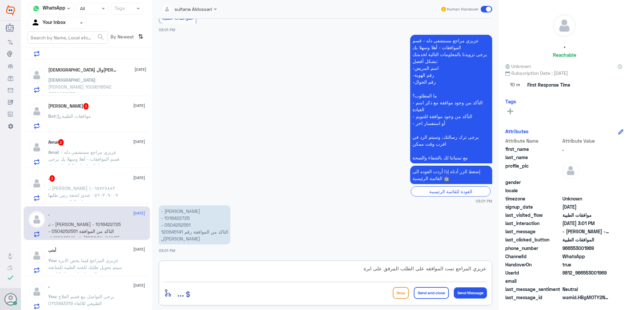
paste textarea "Leqvio 284 mg/1.5 ml Solution for inj,"
type textarea "عزيزي المراجع تمت الموافقه على الطلب المرفق على ابرة Leqvio 284 mg/1.5 ml Solut…"
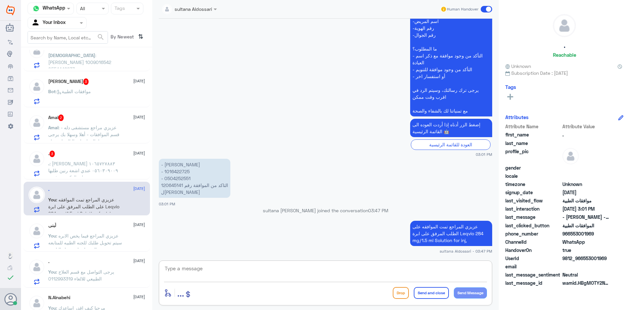
scroll to position [131, 0]
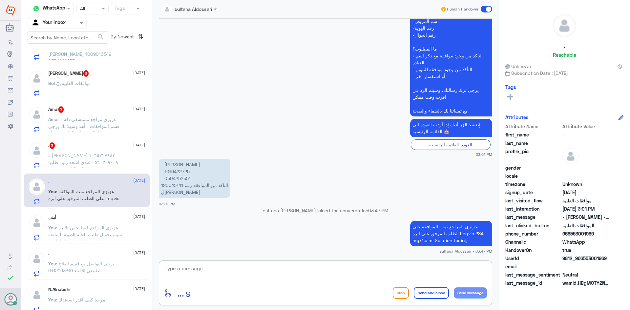
click at [87, 155] on span ": [PERSON_NAME] ١٠٦٥٧٢٧٨٨٣ ٠٥٦٠٣٠٩٠٠٩ عندي اشعة رنين طلبها لي الدكتور ورفعت لل[…" at bounding box center [85, 176] width 74 height 47
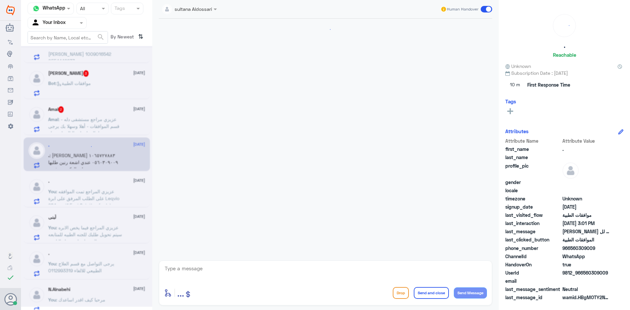
scroll to position [133, 0]
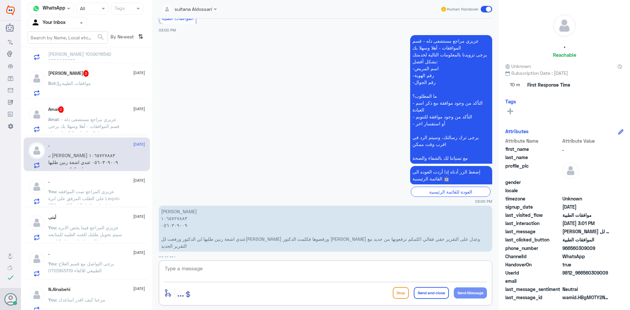
click at [302, 267] on textarea at bounding box center [325, 272] width 323 height 16
drag, startPoint x: 224, startPoint y: 268, endPoint x: 85, endPoint y: 261, distance: 139.0
click at [90, 262] on div "Channel WhatsApp Status × All Tags Agent Filter Your Inbox search By Newest ⇅ A…" at bounding box center [325, 156] width 609 height 312
type textarea "1065727883"
type textarea "تمت الموافقه على الخدمة يمكنك عملها الان قدامك العافيه"
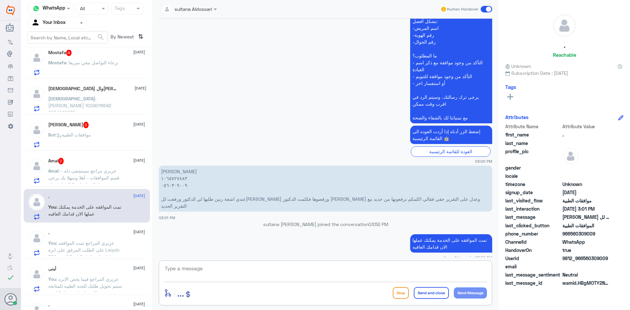
scroll to position [0, 0]
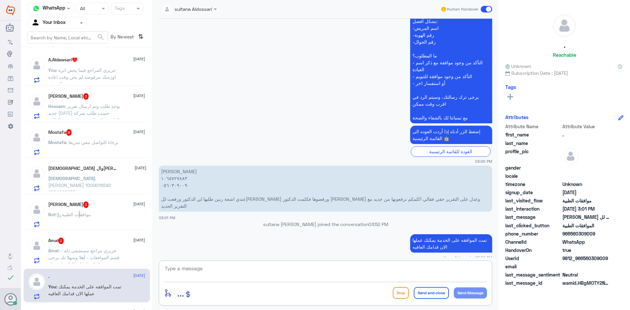
click at [84, 218] on p "Bot : موافقات الطبية" at bounding box center [69, 219] width 43 height 16
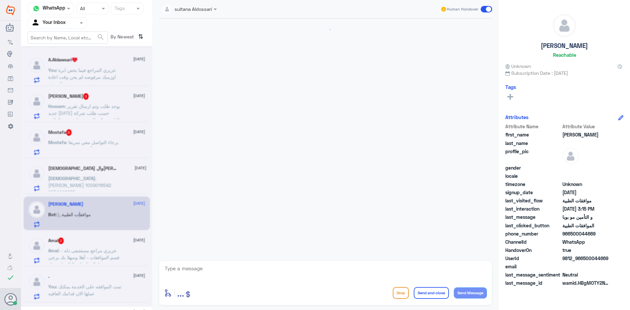
scroll to position [643, 0]
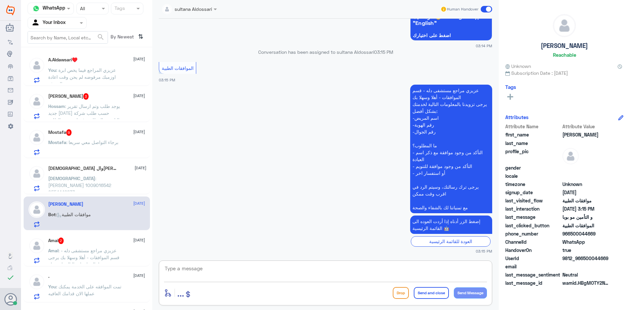
click at [259, 271] on textarea at bounding box center [325, 272] width 323 height 16
type textarea "مرحبا كيف اقدر اساعدك"
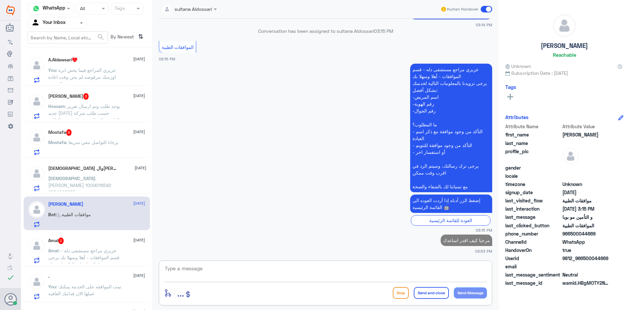
scroll to position [662, 0]
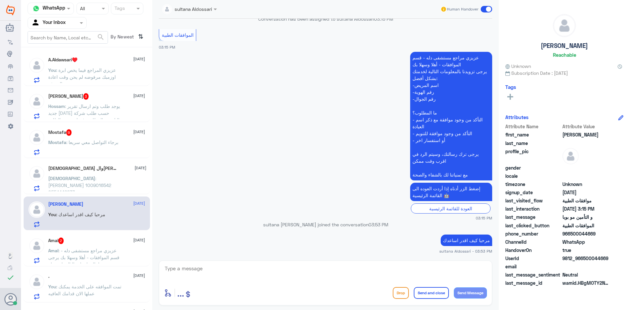
click at [88, 66] on div "A.Aldawsari♥️ [DATE] You : عزيزي المراجع فيما يخص ابرة اوزمبك مرفوضه لم يحن وقت…" at bounding box center [96, 70] width 97 height 26
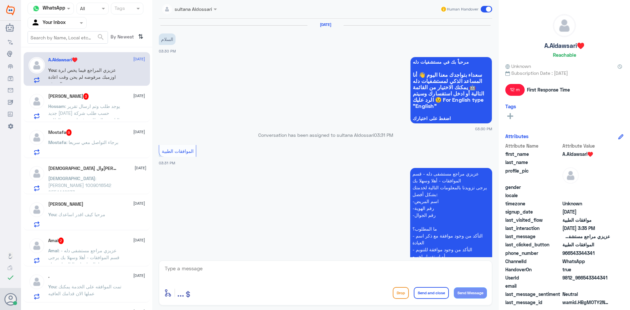
scroll to position [235, 0]
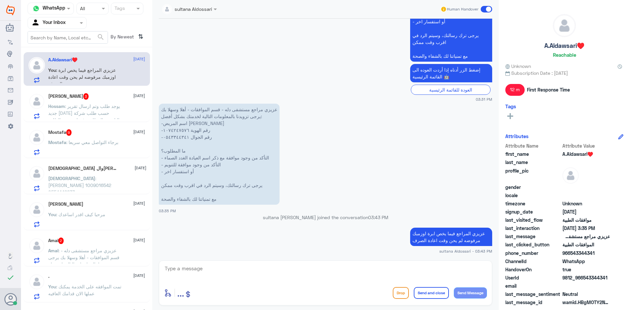
click at [45, 24] on input "text" at bounding box center [49, 23] width 36 height 8
click at [46, 72] on Team "Your Team" at bounding box center [53, 73] width 22 height 6
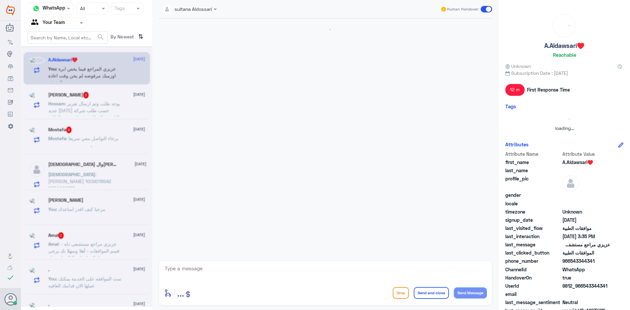
scroll to position [235, 0]
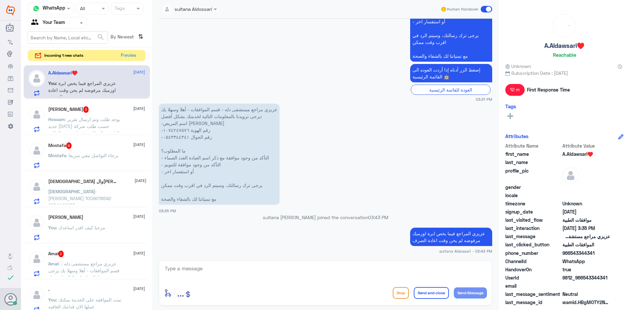
click at [63, 22] on input "text" at bounding box center [49, 23] width 36 height 8
click at [55, 59] on Inbox "Your Inbox" at bounding box center [53, 58] width 23 height 6
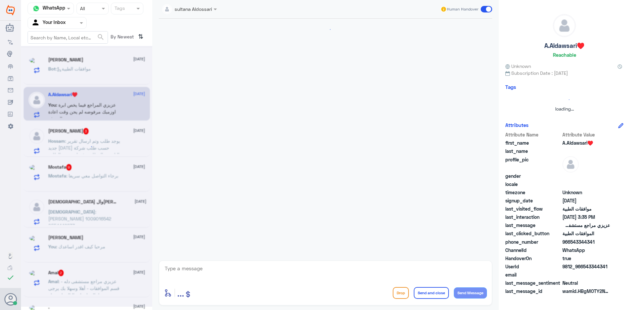
scroll to position [83, 0]
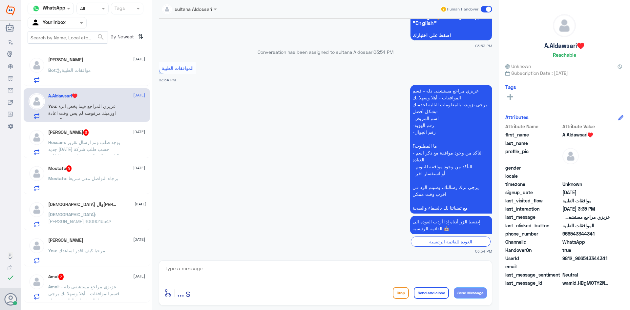
click at [98, 74] on div "Bot : موافقات الطبية" at bounding box center [96, 75] width 97 height 15
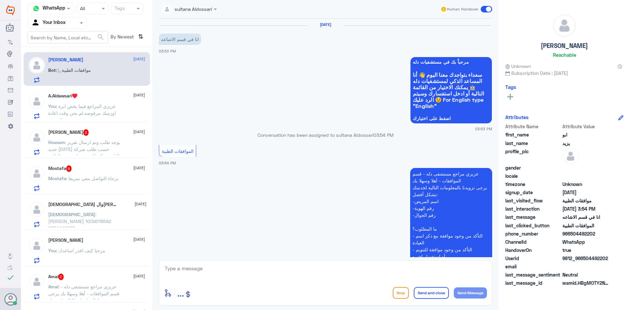
scroll to position [83, 0]
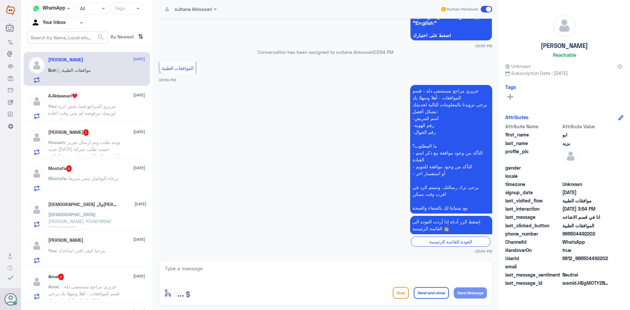
click at [353, 267] on textarea at bounding box center [325, 272] width 323 height 16
type textarea "مرحبا كيف اقدر اساعدك"
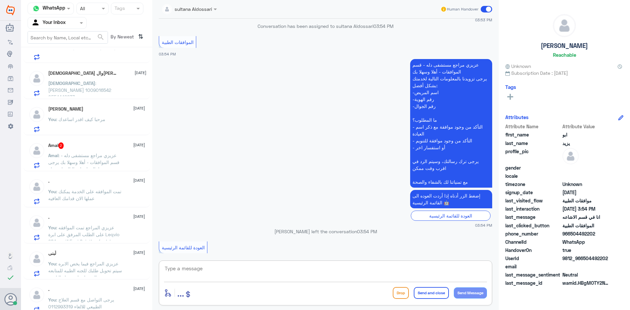
scroll to position [167, 0]
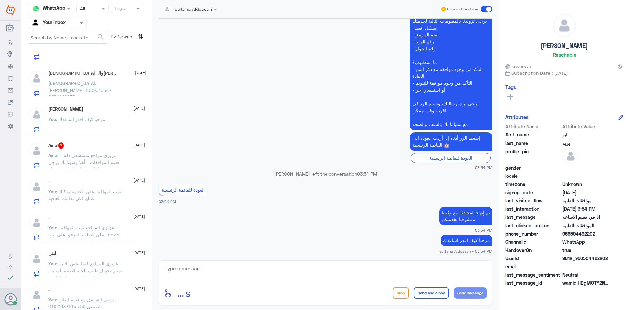
click at [93, 191] on span ": تمت الموافقه على الخدمة يمكنك عملها الان قدامك العافيه" at bounding box center [84, 195] width 73 height 12
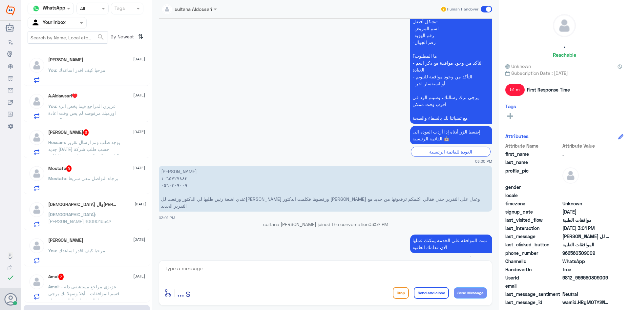
click at [55, 20] on input "text" at bounding box center [49, 23] width 36 height 8
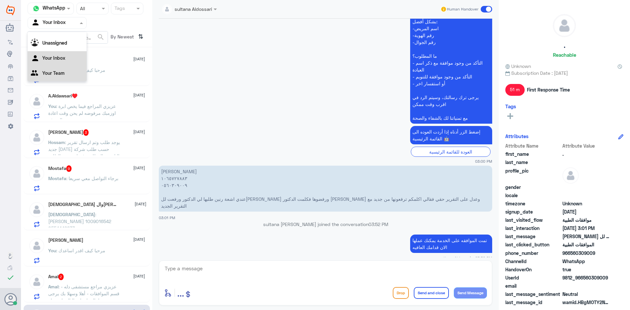
click at [50, 71] on Team "Your Team" at bounding box center [53, 73] width 22 height 6
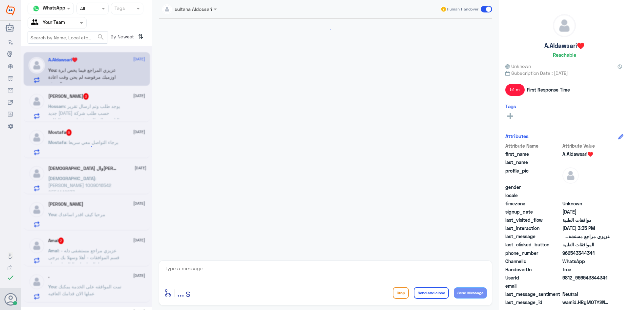
scroll to position [235, 0]
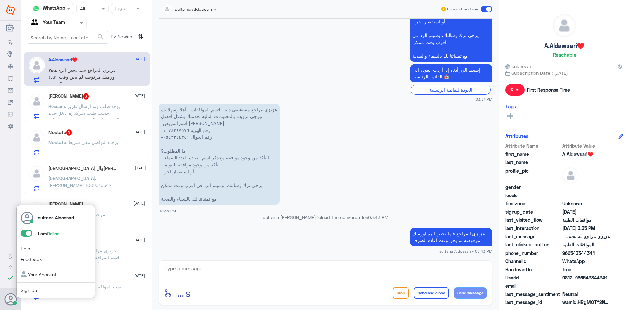
click at [26, 289] on link "Sign Out" at bounding box center [30, 291] width 18 height 6
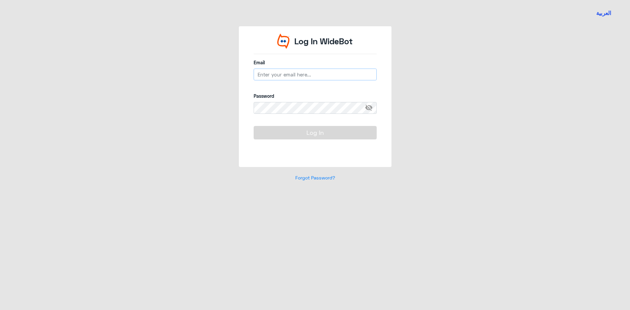
type input "[EMAIL_ADDRESS][DOMAIN_NAME]"
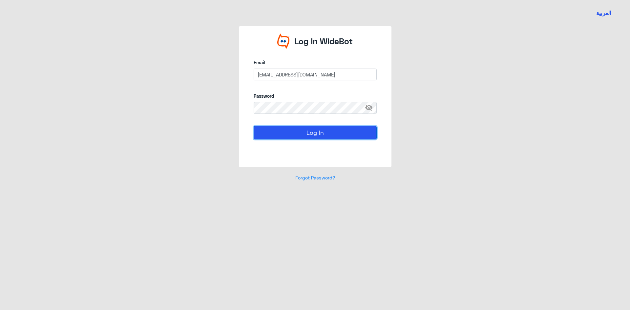
click at [305, 127] on button "Log In" at bounding box center [315, 132] width 123 height 13
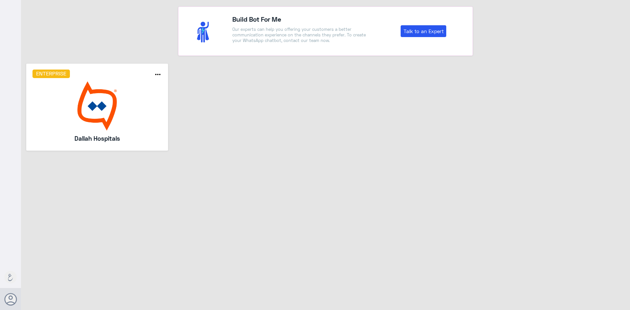
click at [91, 118] on img at bounding box center [97, 105] width 130 height 49
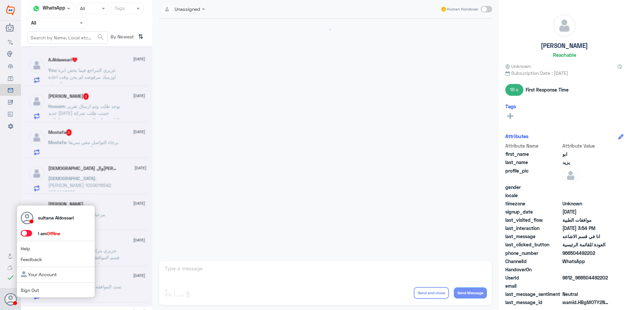
scroll to position [235, 0]
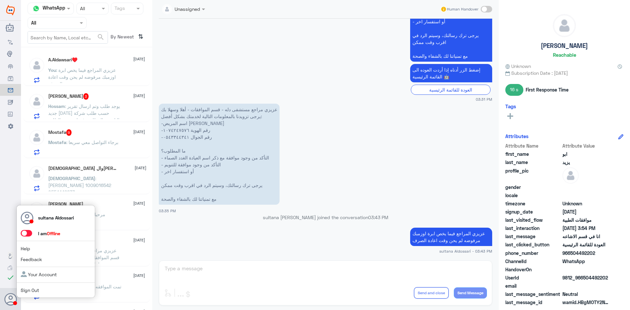
click at [24, 291] on link "Sign Out" at bounding box center [30, 291] width 18 height 6
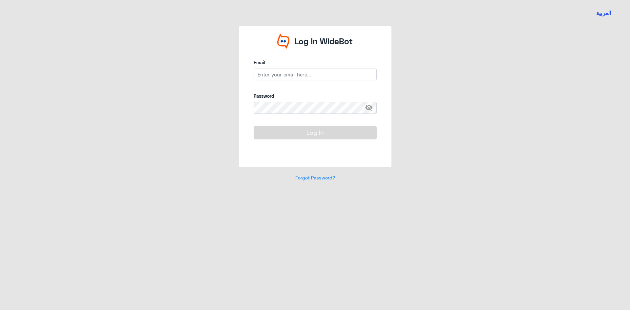
type input "[EMAIL_ADDRESS][DOMAIN_NAME]"
click at [278, 129] on button "Log In" at bounding box center [315, 132] width 123 height 13
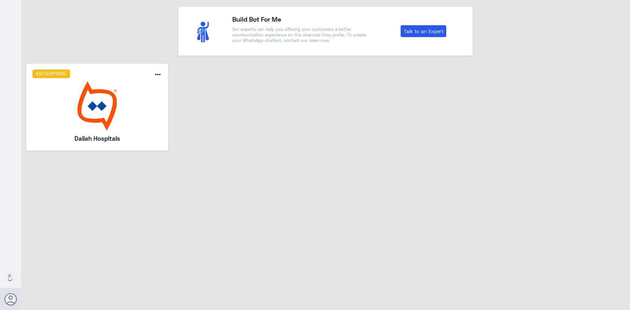
click at [78, 99] on img at bounding box center [97, 105] width 130 height 49
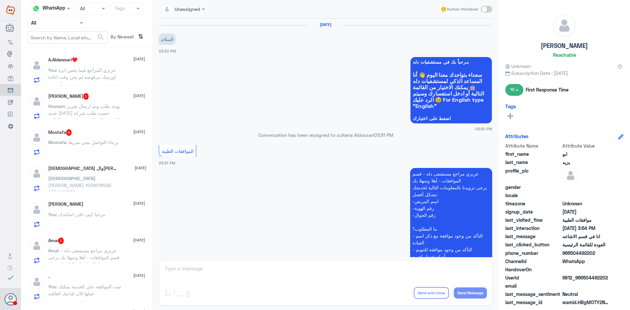
scroll to position [235, 0]
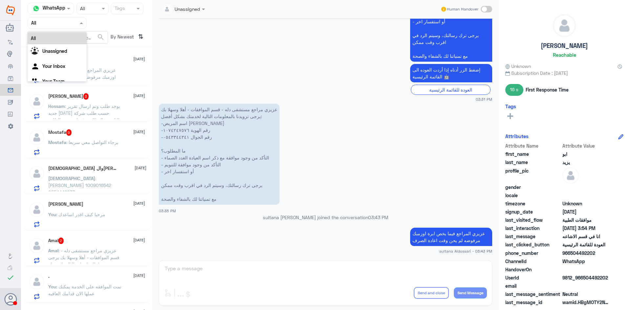
click at [61, 24] on input "text" at bounding box center [49, 23] width 36 height 8
click at [55, 72] on div "Your Inbox" at bounding box center [57, 66] width 59 height 15
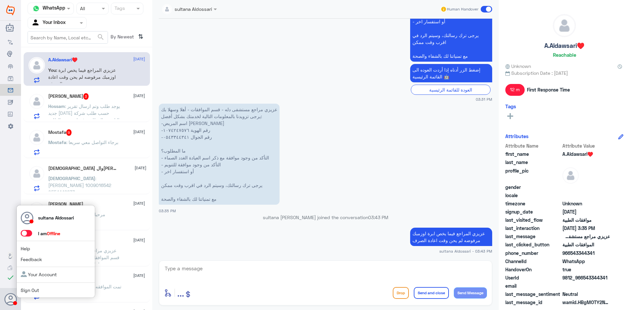
click at [26, 289] on link "Sign Out" at bounding box center [30, 291] width 18 height 6
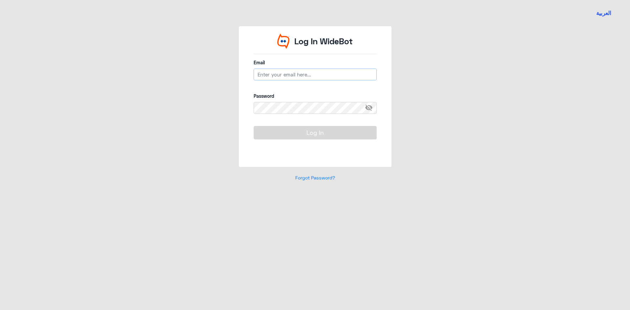
type input "[EMAIL_ADDRESS][DOMAIN_NAME]"
